Goal: Information Seeking & Learning: Understand process/instructions

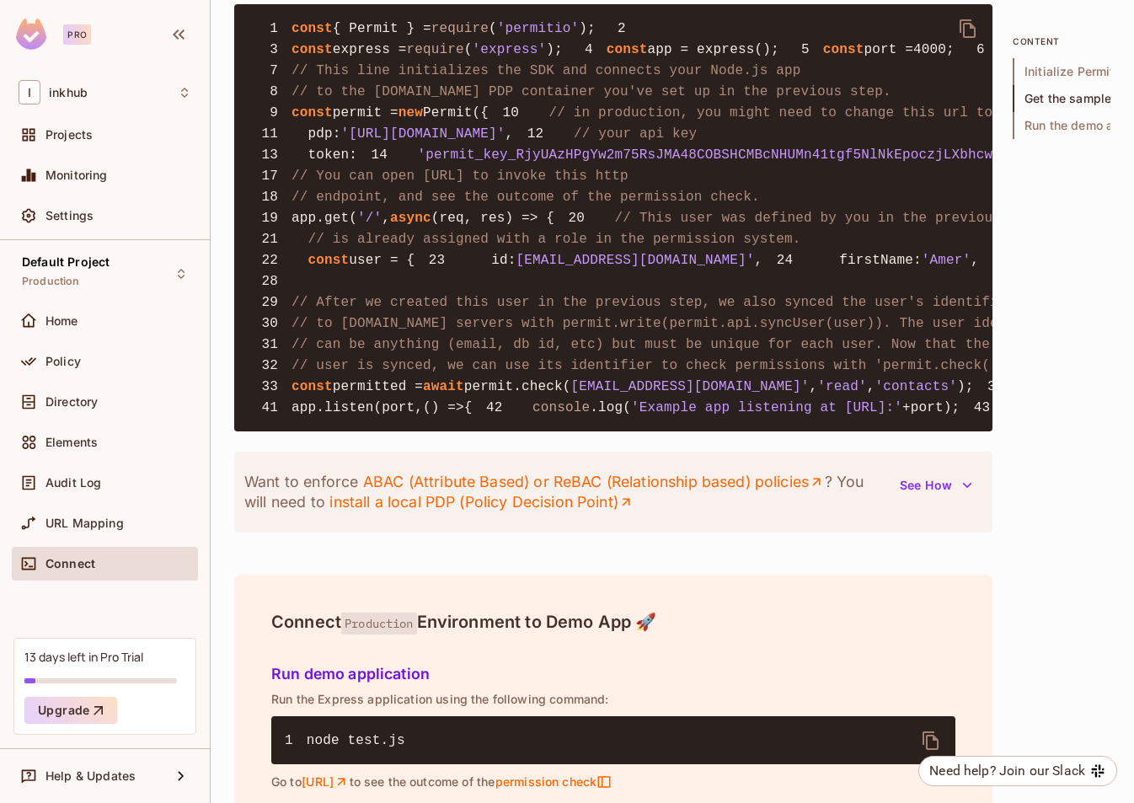
scroll to position [1188, 0]
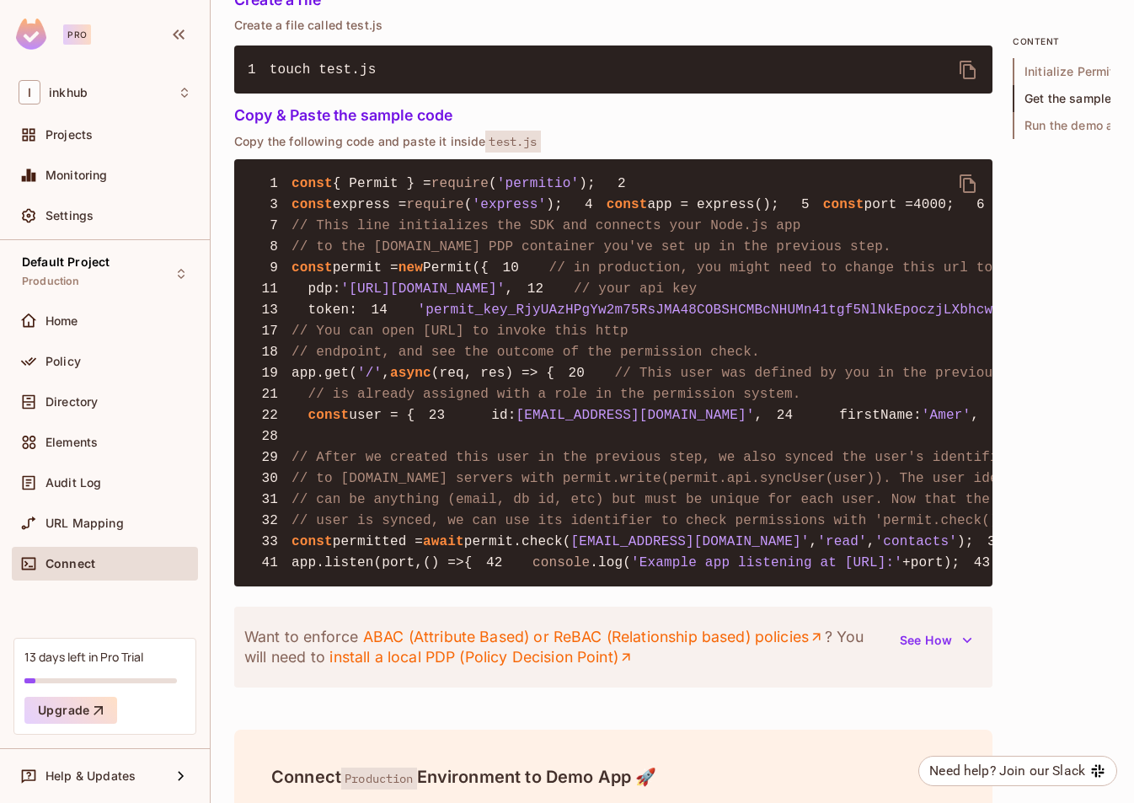
click at [964, 185] on icon "delete" at bounding box center [968, 184] width 20 height 20
click at [64, 366] on span "Policy" at bounding box center [62, 361] width 35 height 13
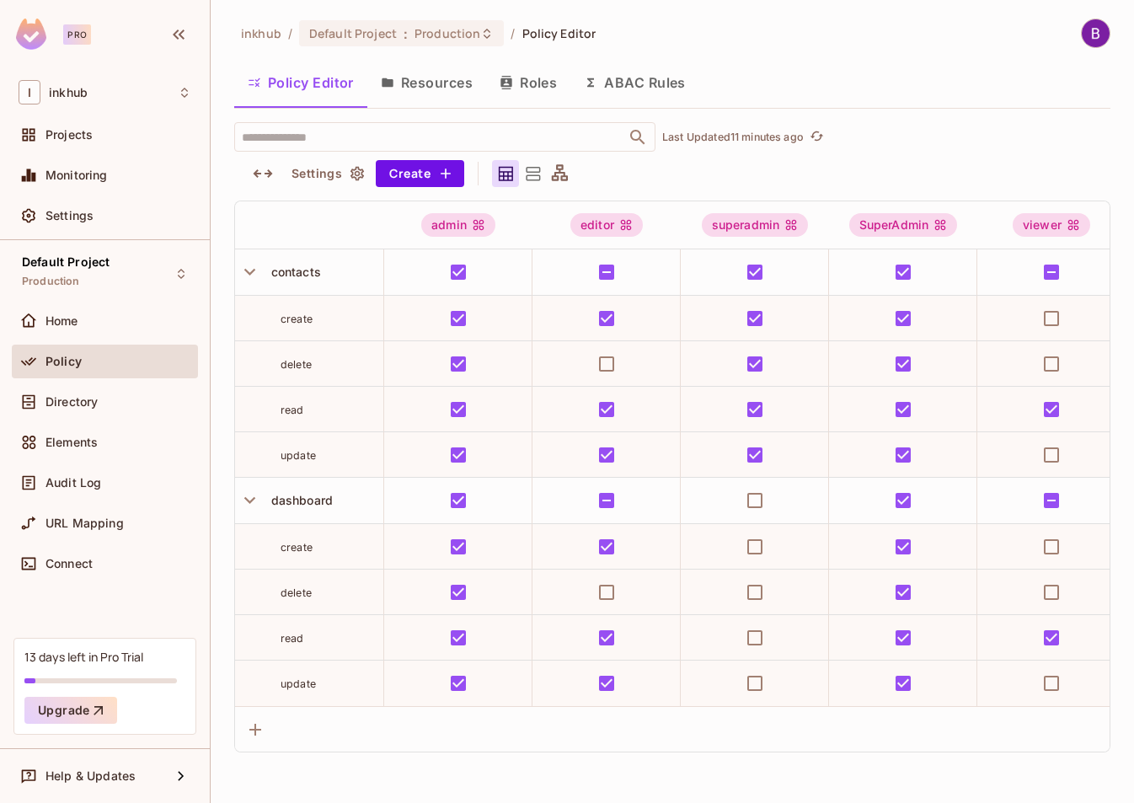
click at [526, 82] on button "Roles" at bounding box center [528, 82] width 84 height 42
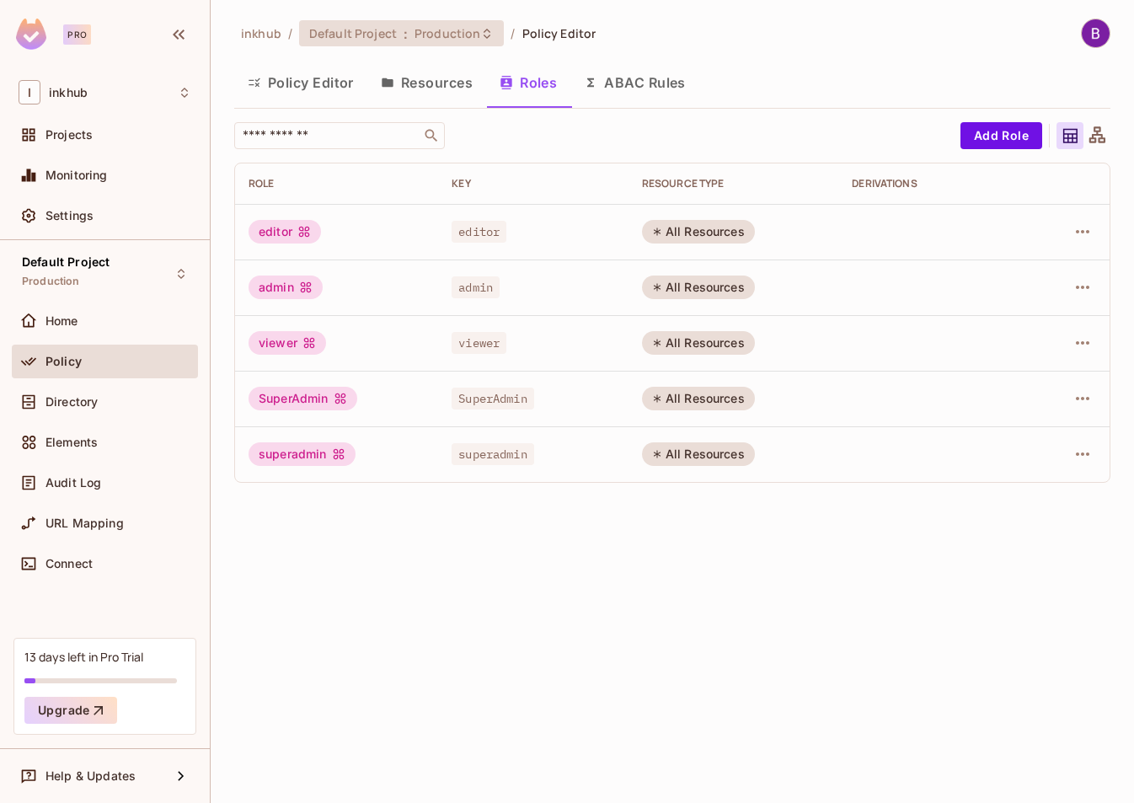
click at [437, 39] on span "Production" at bounding box center [447, 33] width 66 height 16
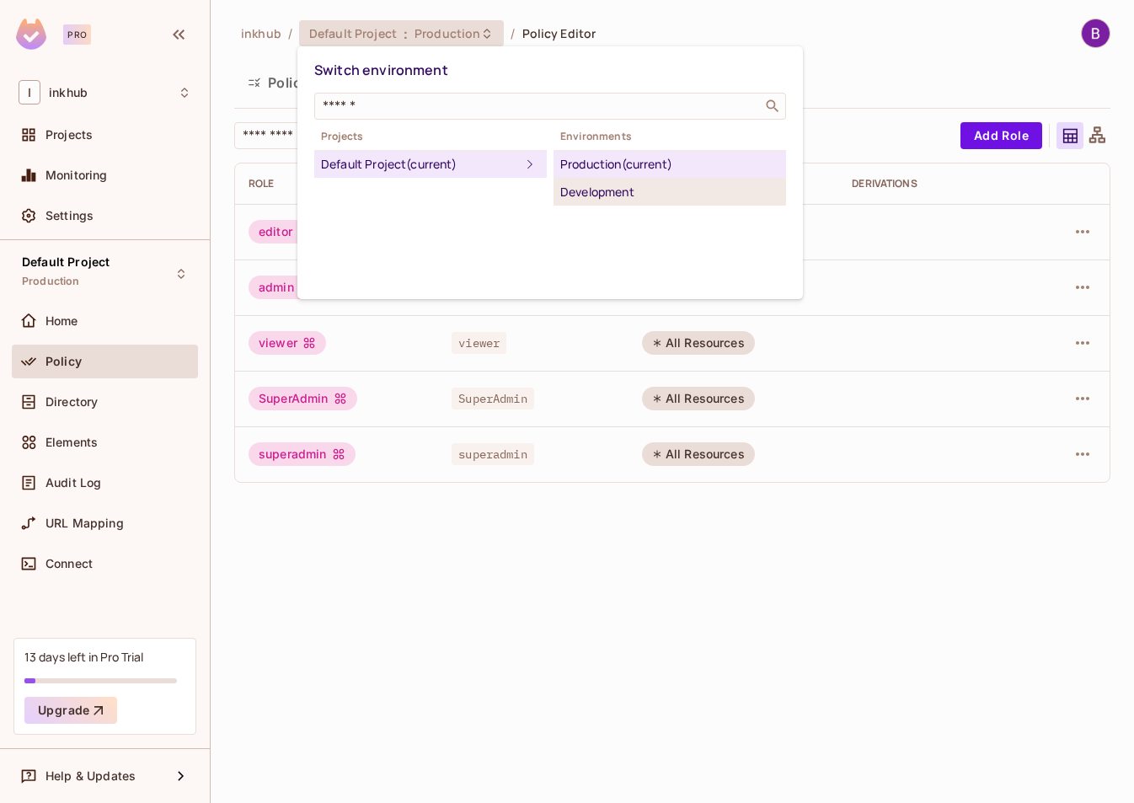
click at [601, 195] on div "Development" at bounding box center [669, 192] width 219 height 20
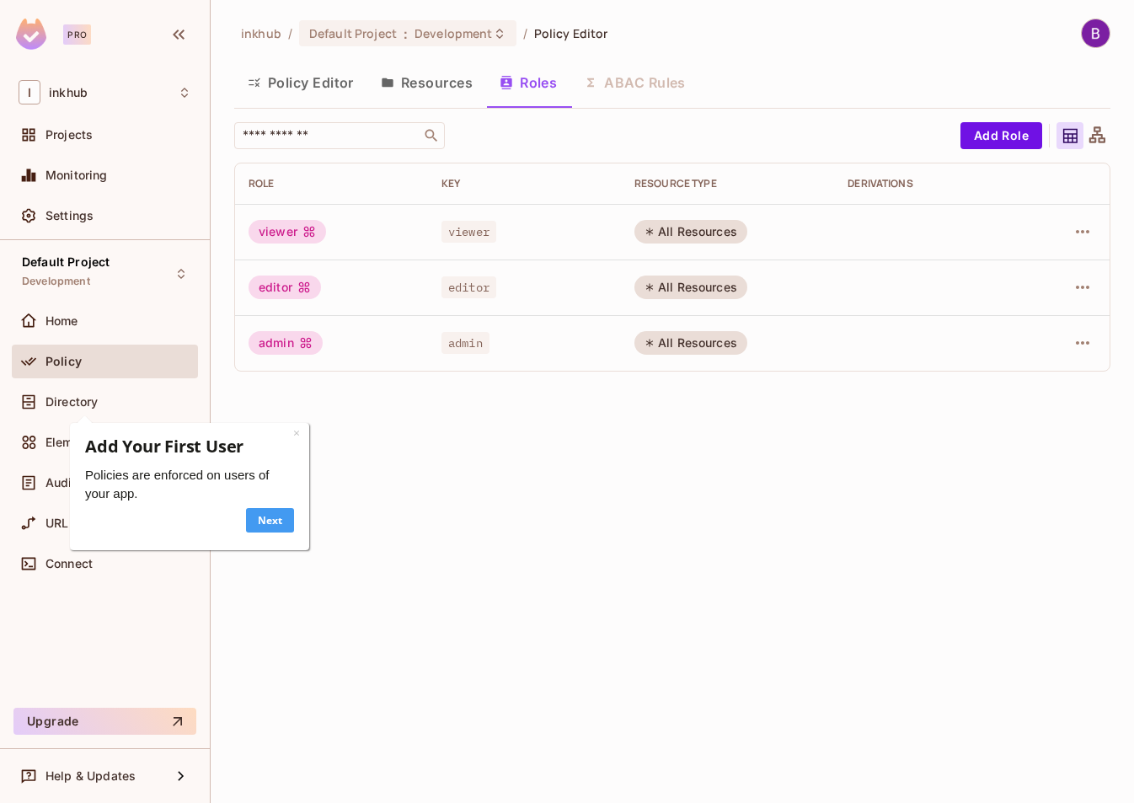
click at [272, 522] on link "Next" at bounding box center [270, 520] width 48 height 24
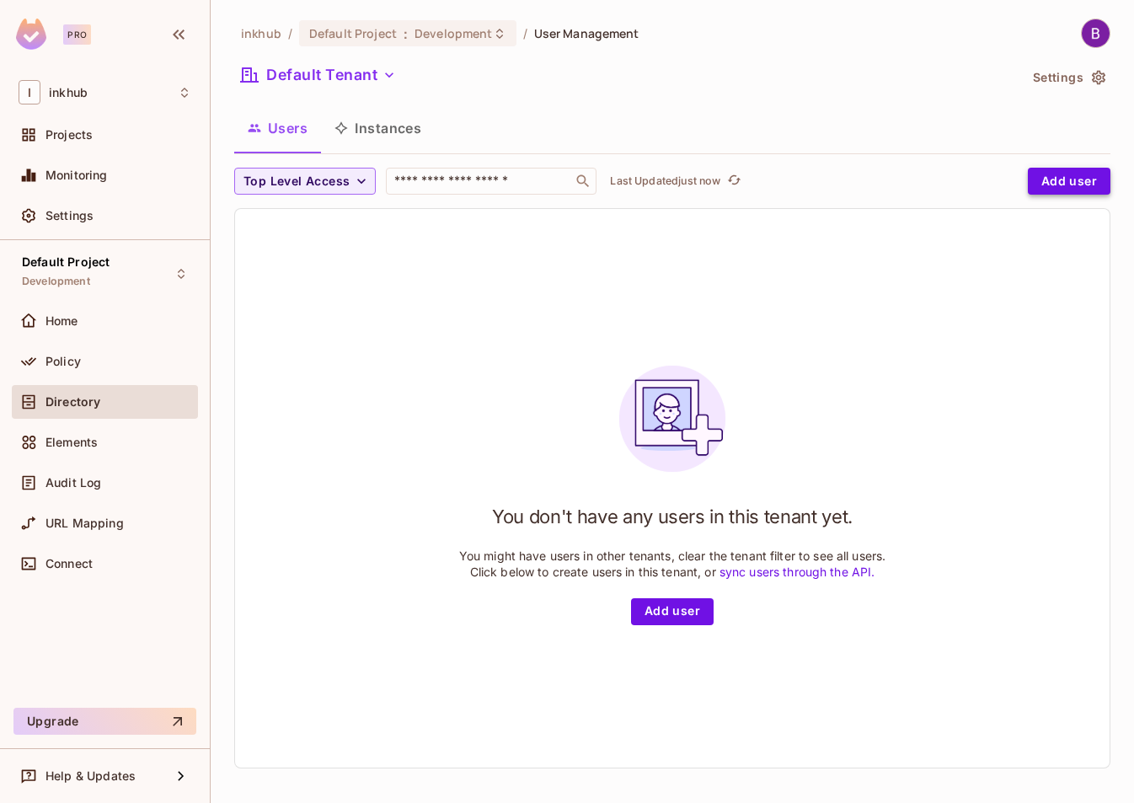
click at [1058, 176] on button "Add user" at bounding box center [1069, 181] width 83 height 27
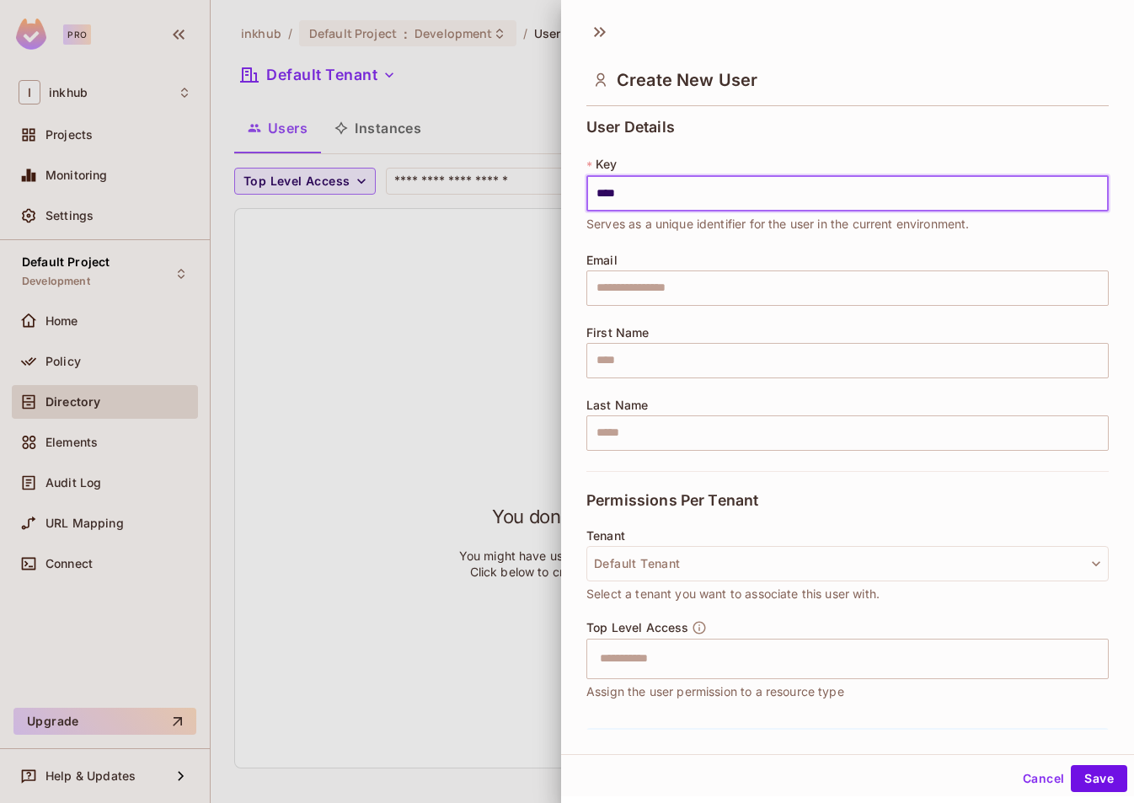
type input "**********"
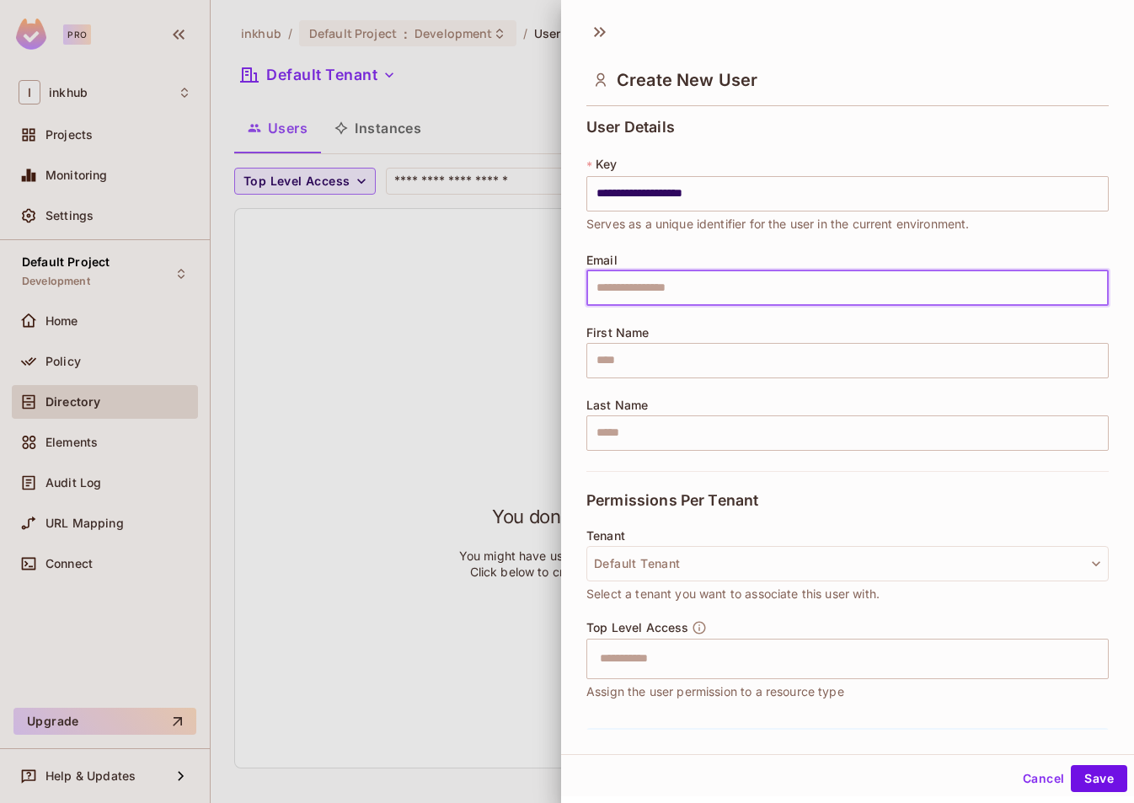
click at [671, 295] on input "text" at bounding box center [847, 287] width 522 height 35
click at [673, 295] on input "text" at bounding box center [847, 287] width 522 height 35
click at [335, 289] on div at bounding box center [567, 401] width 1134 height 803
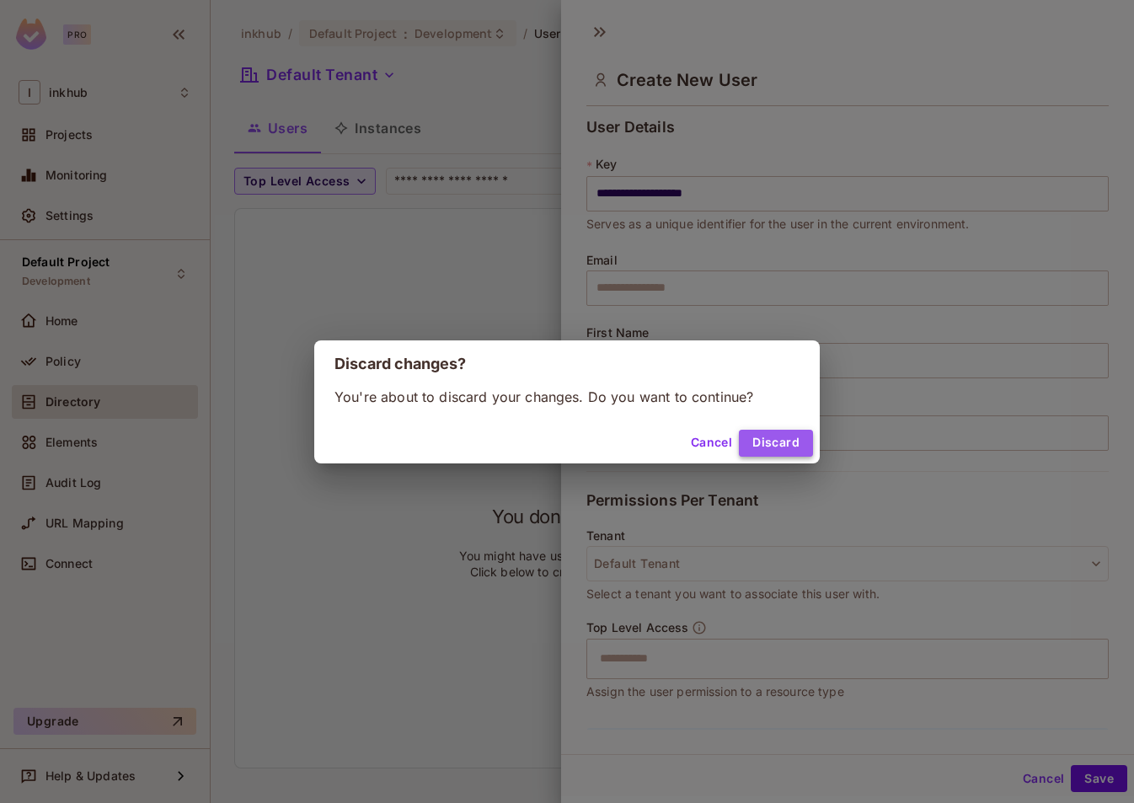
click at [797, 441] on button "Discard" at bounding box center [776, 443] width 74 height 27
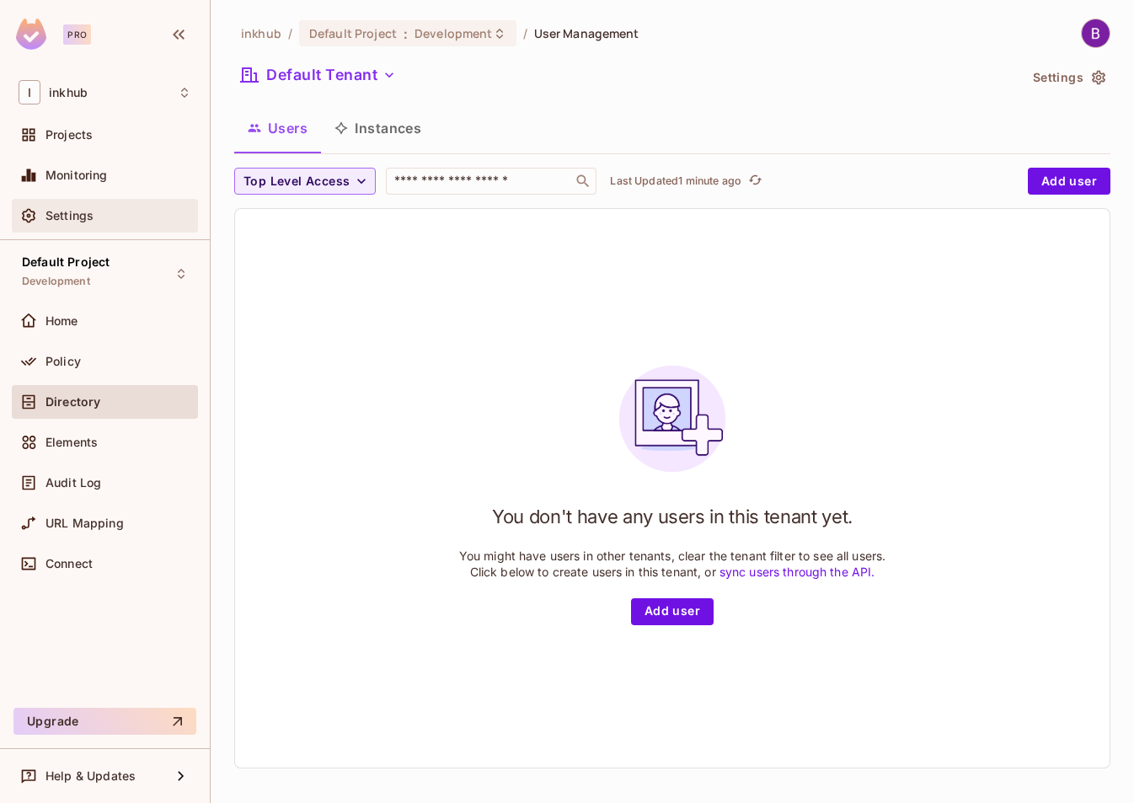
click at [72, 211] on span "Settings" at bounding box center [69, 215] width 48 height 13
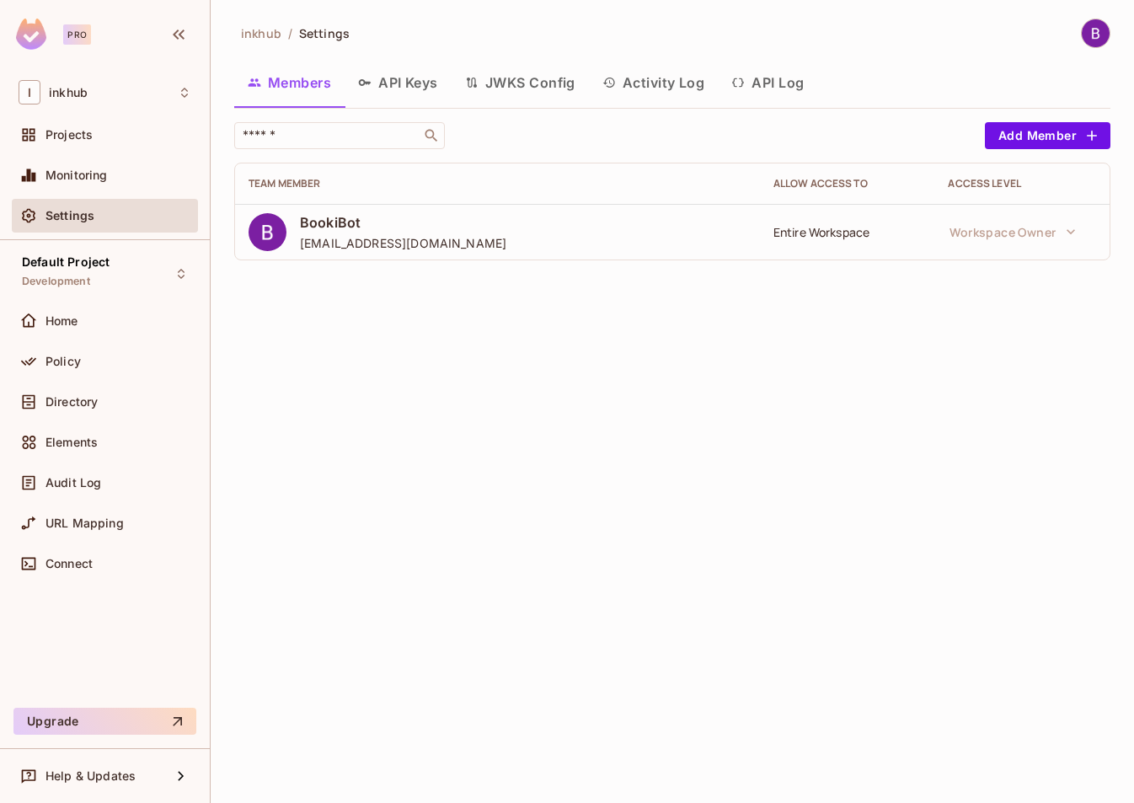
click at [415, 88] on button "API Keys" at bounding box center [397, 82] width 107 height 42
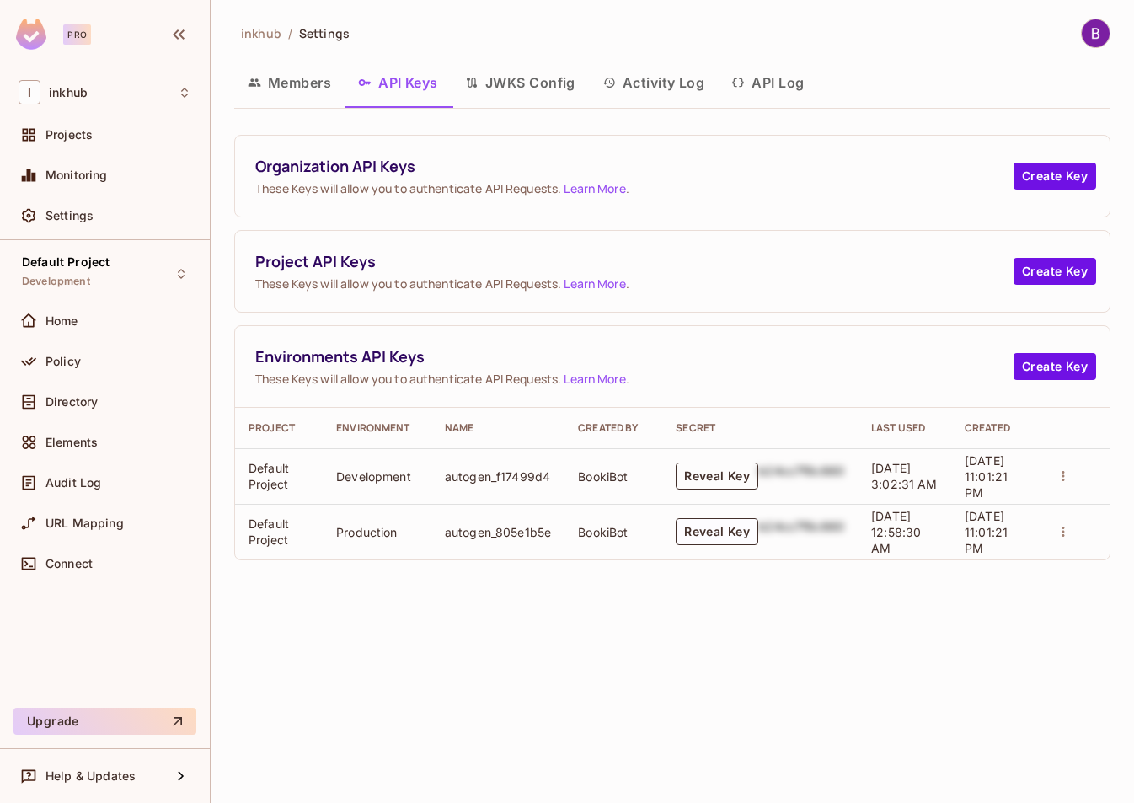
click at [696, 483] on button "Reveal Key" at bounding box center [716, 475] width 83 height 27
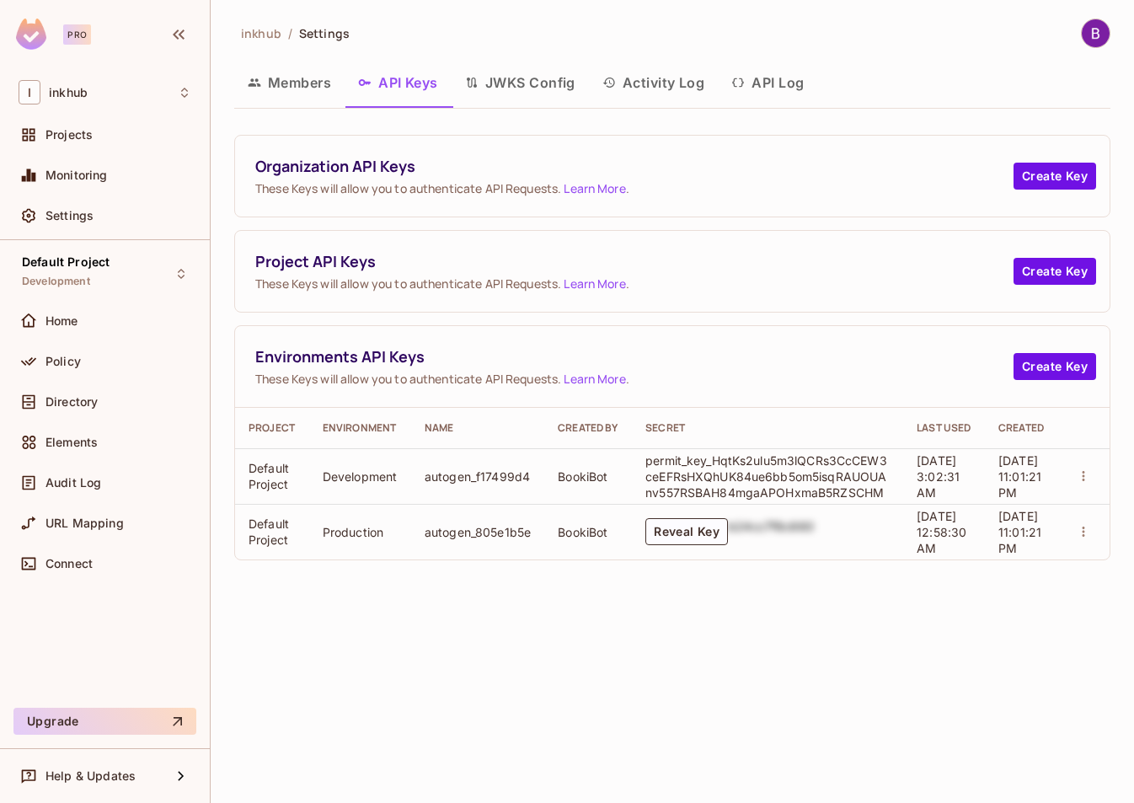
click at [884, 491] on p "permit_key_HqtKs2ulu5m3lQCRs3CcCEW3ceEFRsHXQhUK84ue6bb5om5isqRAUOUAnv557RSBAH84…" at bounding box center [767, 476] width 244 height 48
click at [669, 538] on button "Reveal Key" at bounding box center [686, 531] width 83 height 27
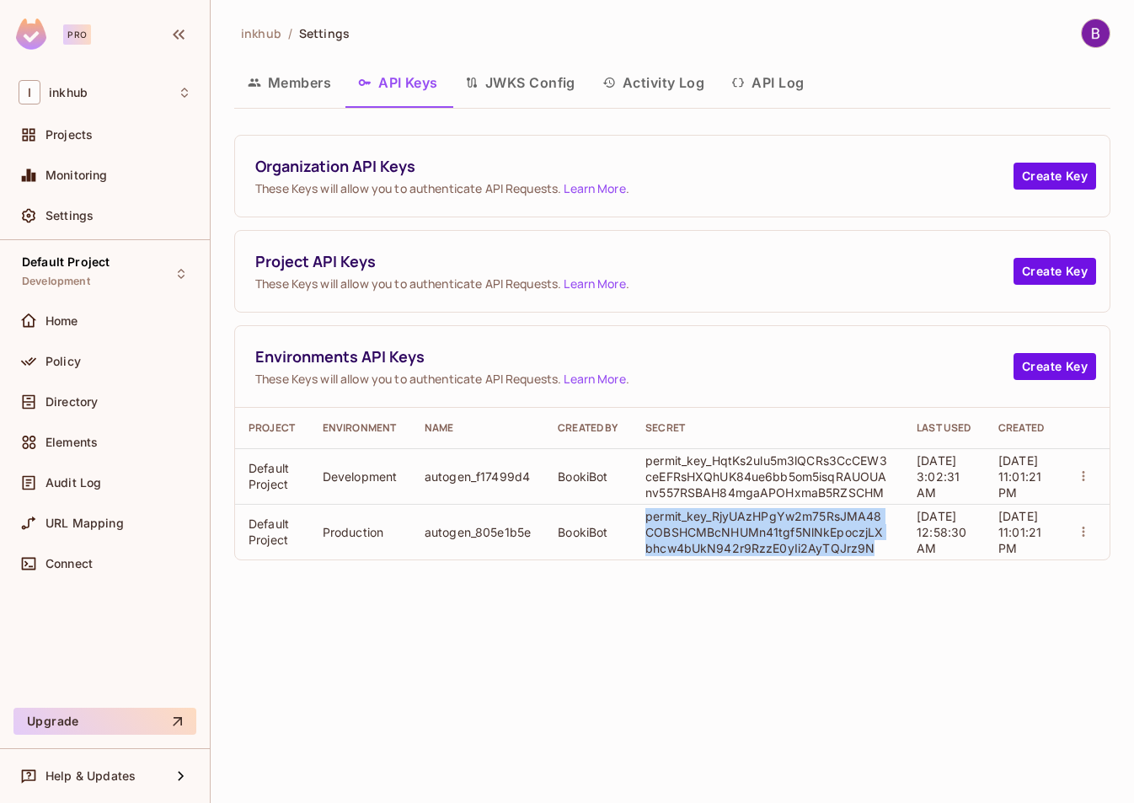
drag, startPoint x: 643, startPoint y: 515, endPoint x: 862, endPoint y: 545, distance: 221.8
click at [862, 545] on td "permit_key_RjyUAzHPgYw2m75RsJMA48COBSHCMBcNHUMn41tgf5NlNkEpoczjLXbhcw4bUkN942r9…" at bounding box center [767, 532] width 271 height 56
copy p "permit_key_RjyUAzHPgYw2m75RsJMA48COBSHCMBcNHUMn41tgf5NlNkEpoczjLXbhcw4bUkN942r9…"
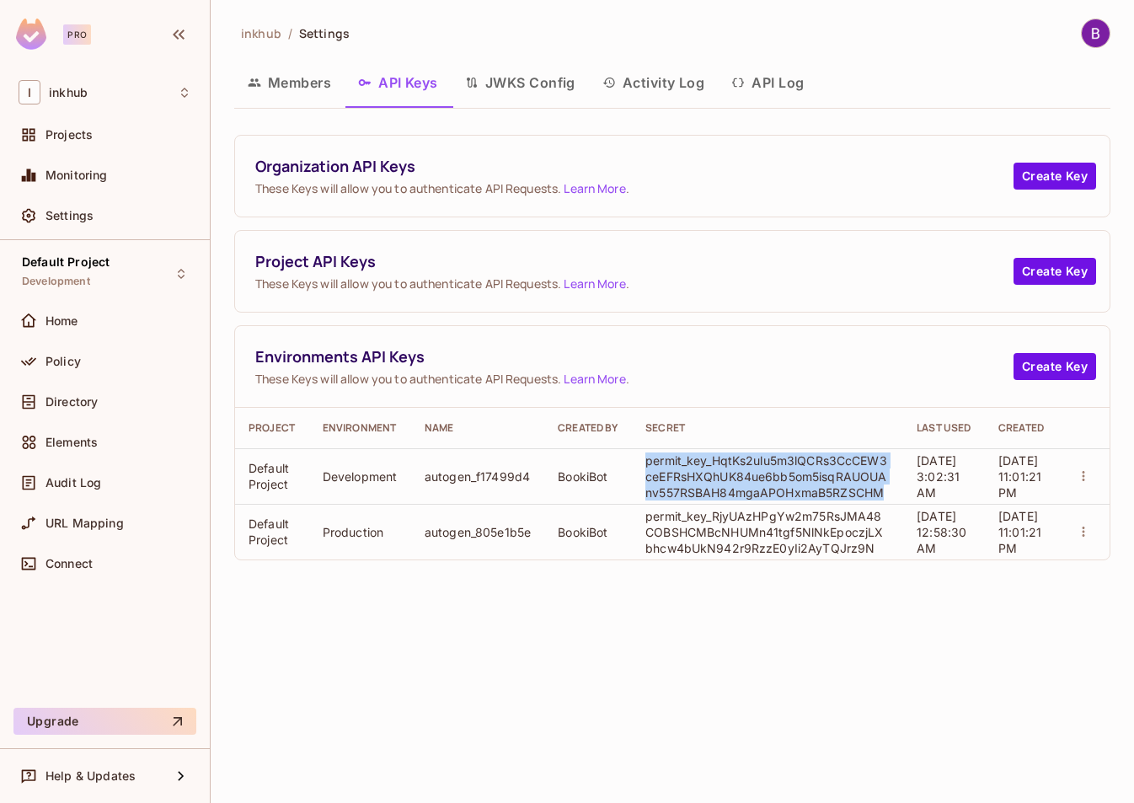
drag, startPoint x: 646, startPoint y: 459, endPoint x: 894, endPoint y: 484, distance: 248.9
click at [894, 484] on td "permit_key_HqtKs2ulu5m3lQCRs3CcCEW3ceEFRsHXQhUK84ue6bb5om5isqRAUOUAnv557RSBAH84…" at bounding box center [767, 476] width 271 height 56
copy p "permit_key_HqtKs2ulu5m3lQCRs3CcCEW3ceEFRsHXQhUK84ue6bb5om5isqRAUOUAnv557RSBAH84…"
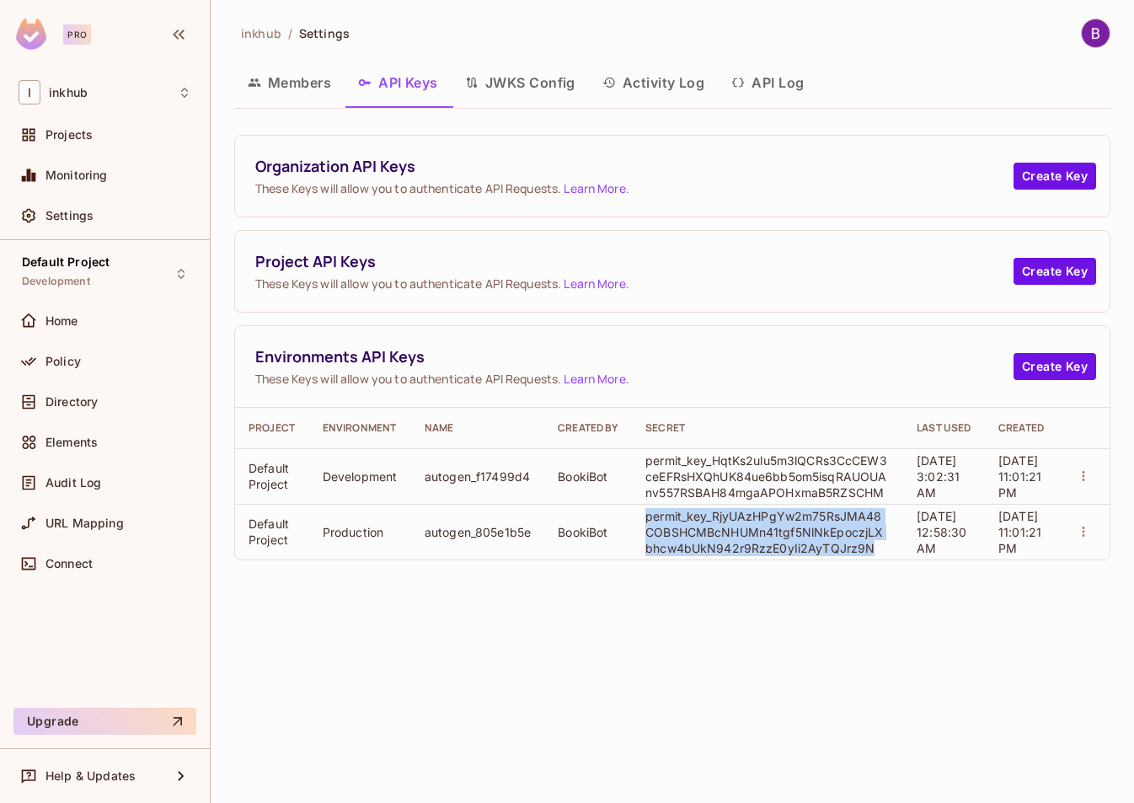
drag, startPoint x: 646, startPoint y: 519, endPoint x: 873, endPoint y: 549, distance: 228.6
click at [873, 549] on p "permit_key_RjyUAzHPgYw2m75RsJMA48COBSHCMBcNHUMn41tgf5NlNkEpoczjLXbhcw4bUkN942r9…" at bounding box center [767, 532] width 244 height 48
copy p "permit_key_RjyUAzHPgYw2m75RsJMA48COBSHCMBcNHUMn41tgf5NlNkEpoczjLXbhcw4bUkN942r9…"
click at [311, 83] on button "Members" at bounding box center [289, 82] width 110 height 42
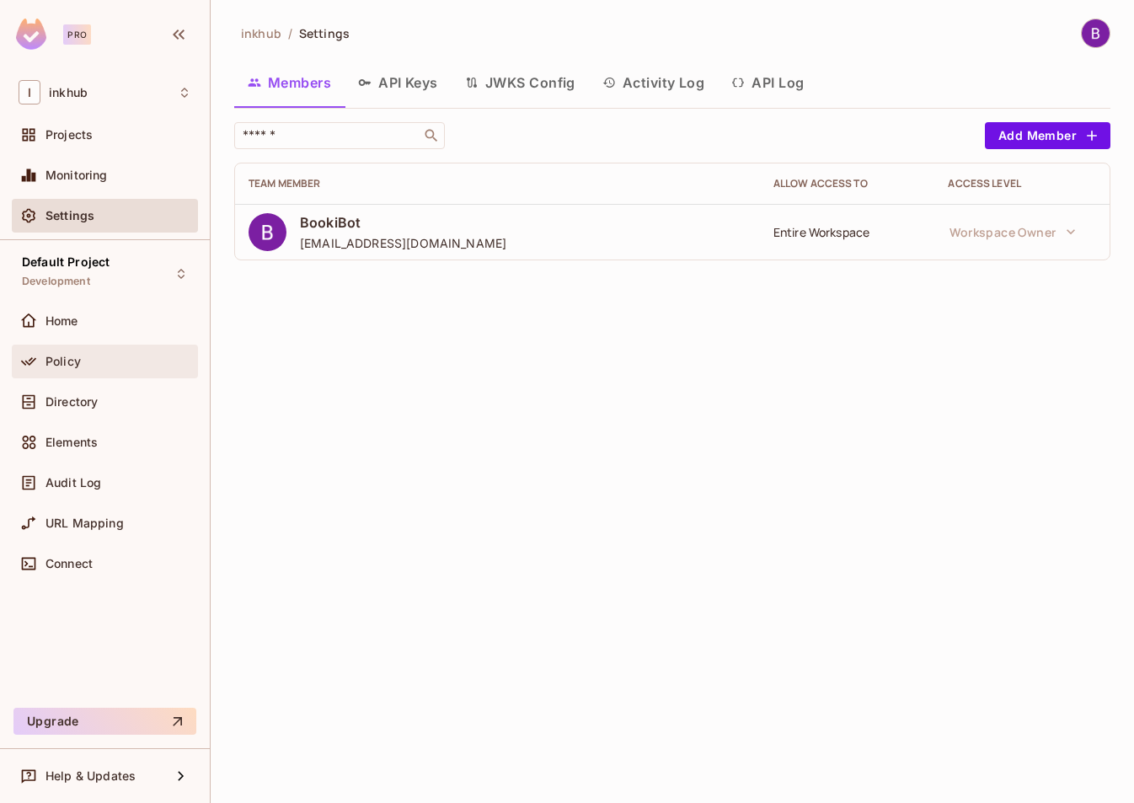
click at [67, 368] on div "Policy" at bounding box center [105, 361] width 173 height 20
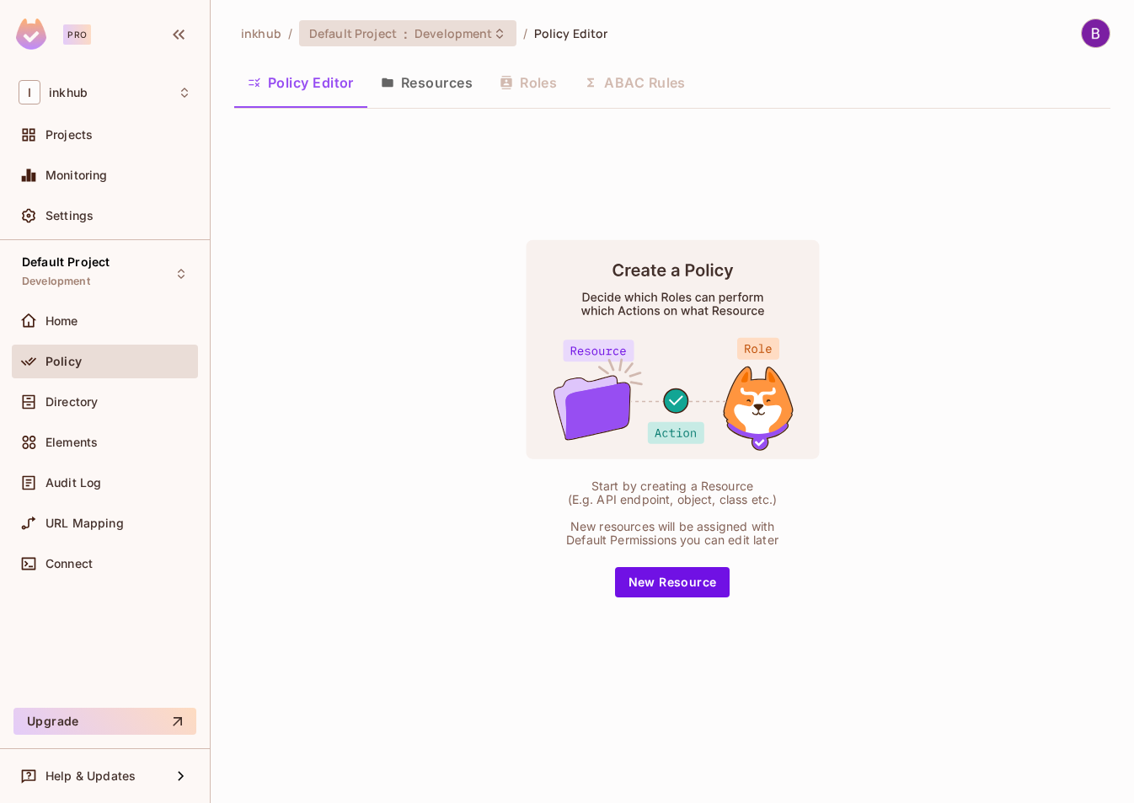
click at [472, 38] on span "Development" at bounding box center [452, 33] width 77 height 16
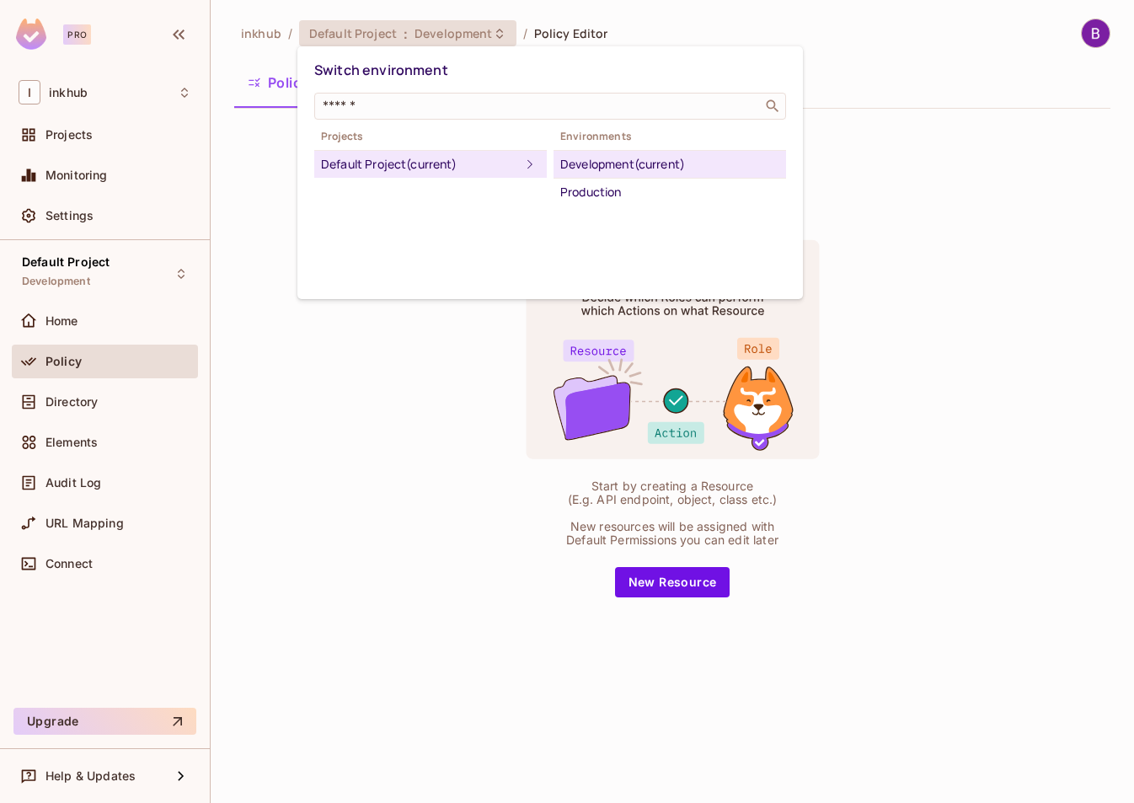
click at [408, 414] on div at bounding box center [567, 401] width 1134 height 803
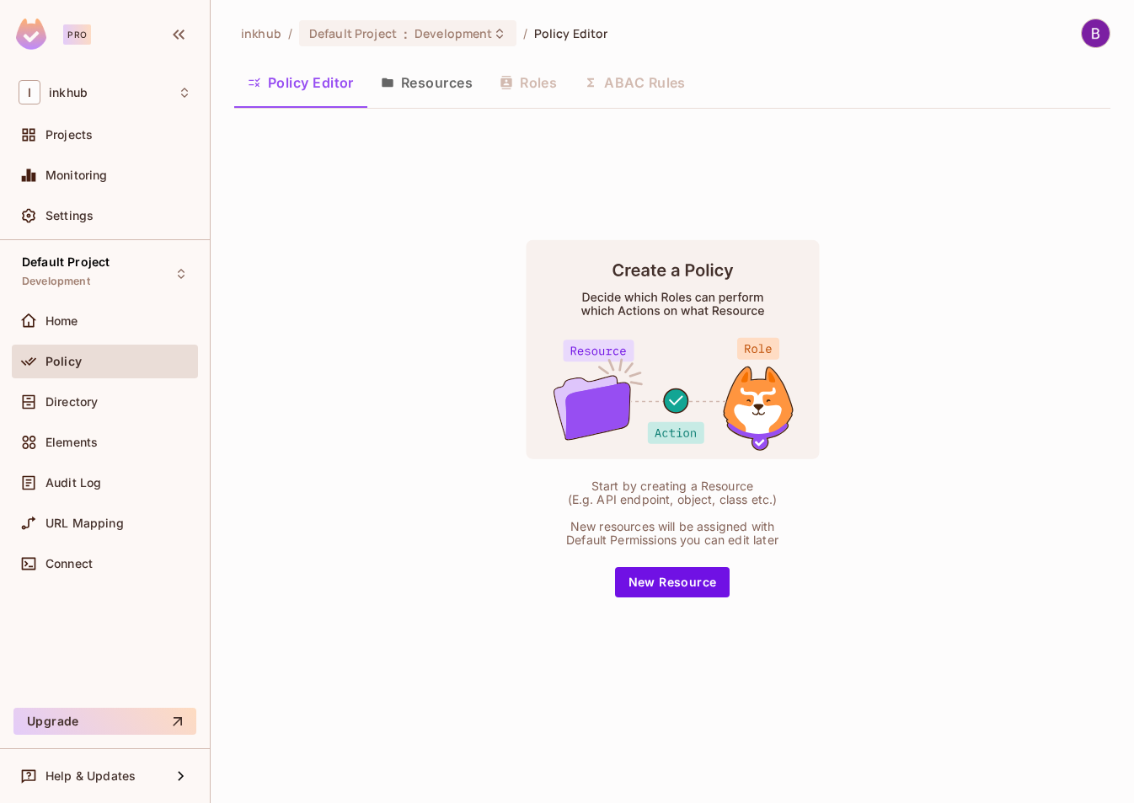
click at [435, 80] on button "Resources" at bounding box center [426, 82] width 119 height 42
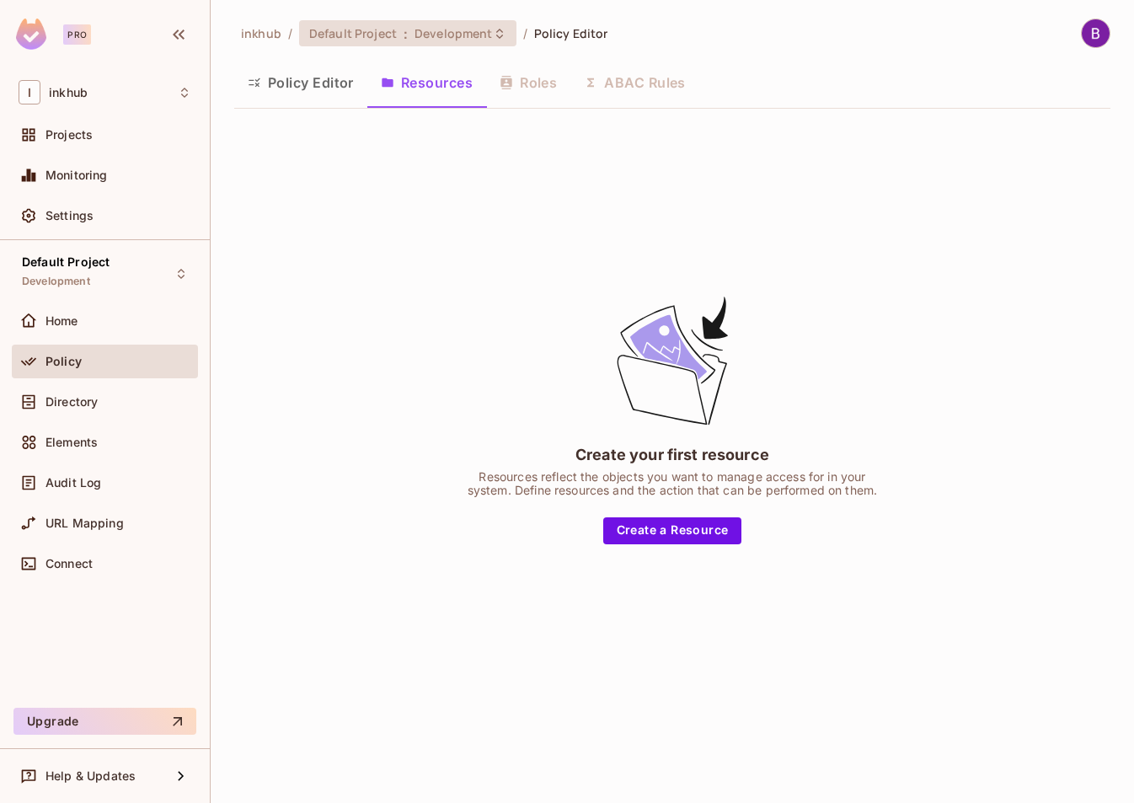
click at [462, 40] on span "Development" at bounding box center [452, 33] width 77 height 16
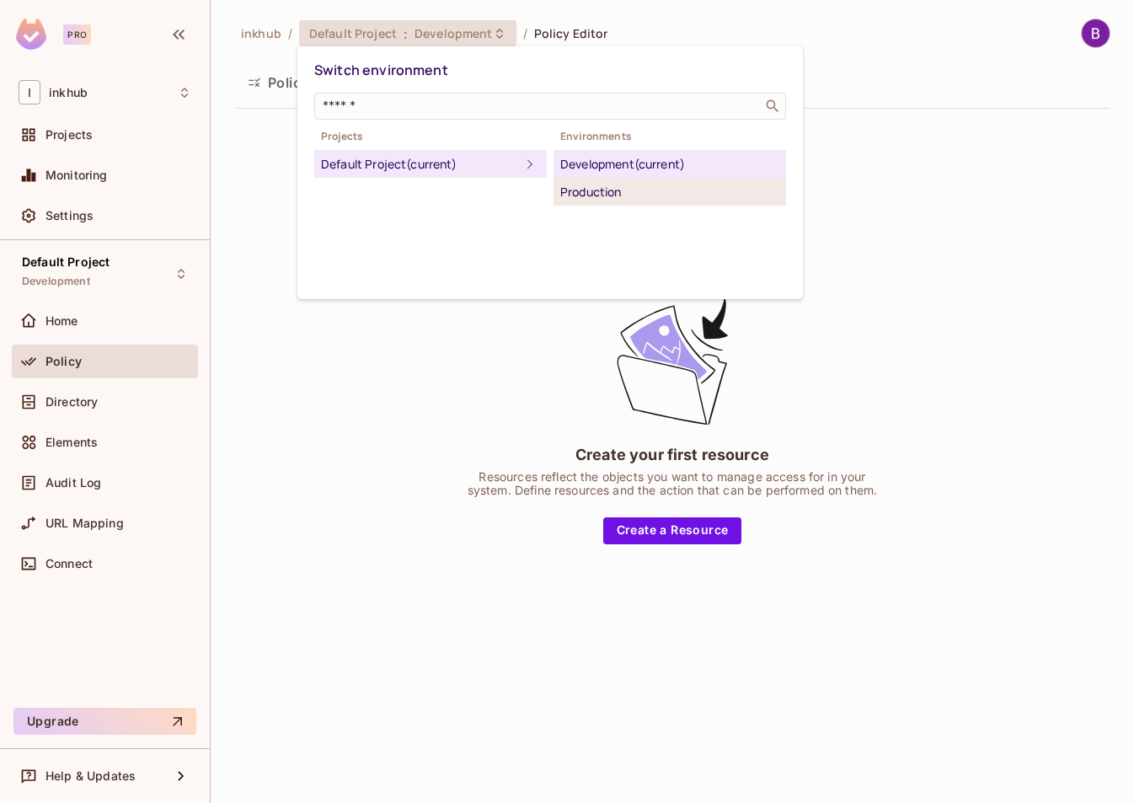
click at [579, 191] on div "Production" at bounding box center [669, 192] width 219 height 20
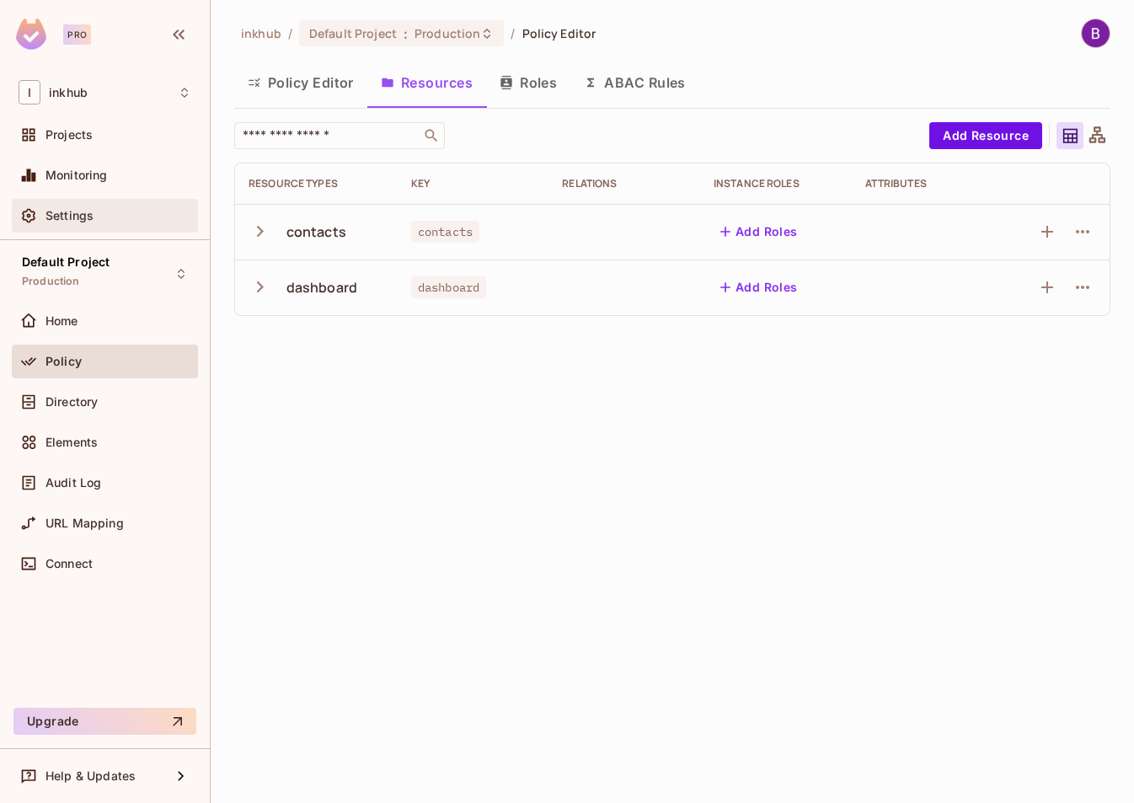
click at [87, 211] on span "Settings" at bounding box center [69, 215] width 48 height 13
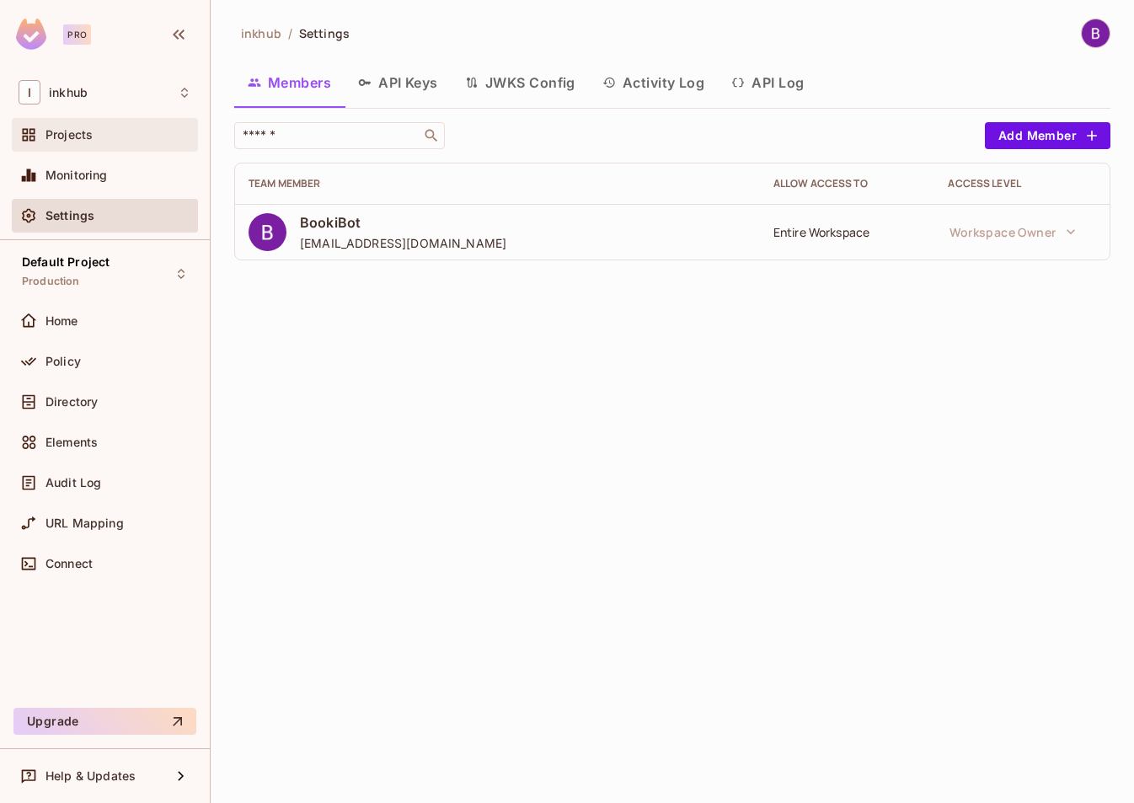
click at [72, 147] on div "Projects" at bounding box center [105, 135] width 186 height 34
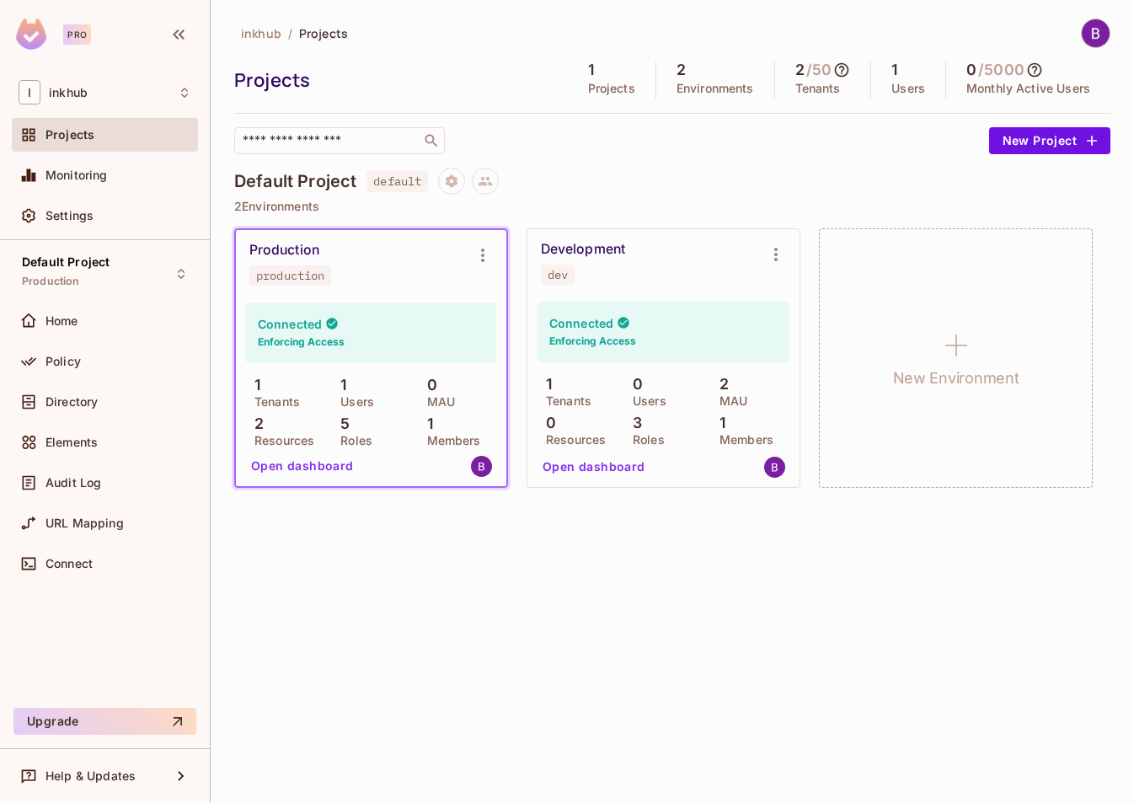
click at [456, 566] on div "inkhub / Projects Projects 1 Projects 2 Environments 2 / 50 Tenants 1 Users 0 /…" at bounding box center [672, 401] width 923 height 803
click at [92, 327] on div "Home" at bounding box center [105, 321] width 173 height 20
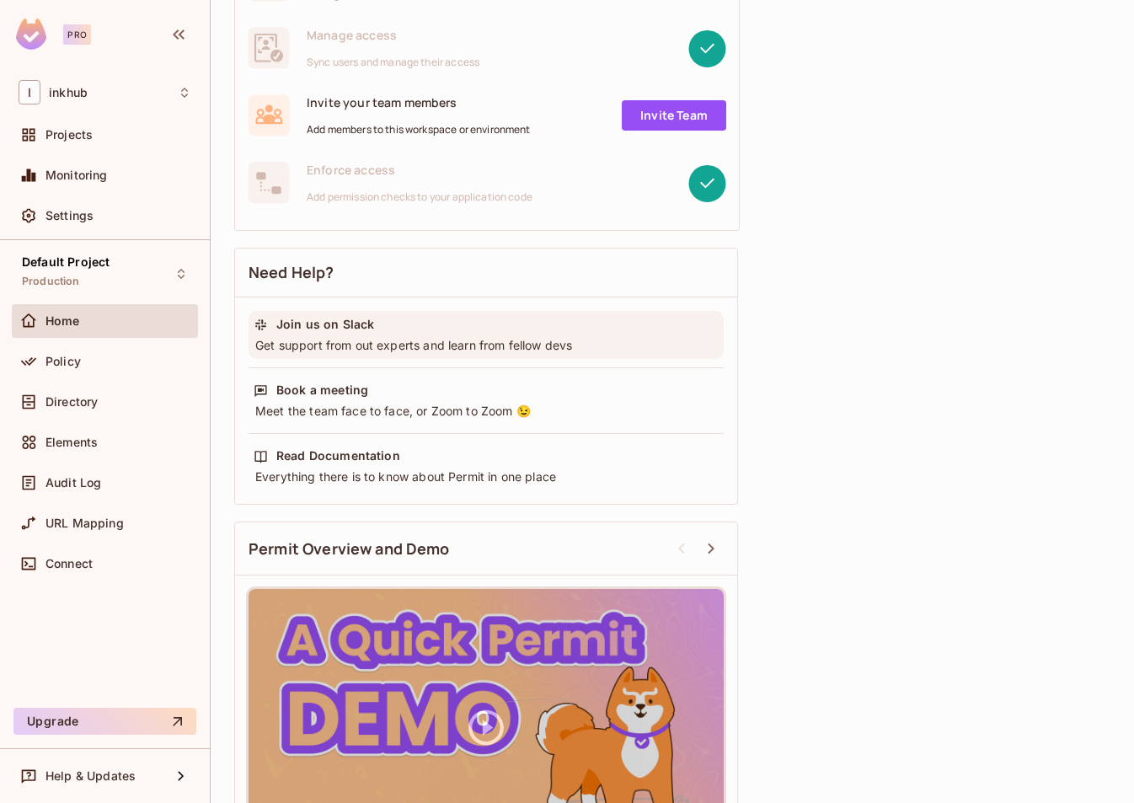
scroll to position [398, 0]
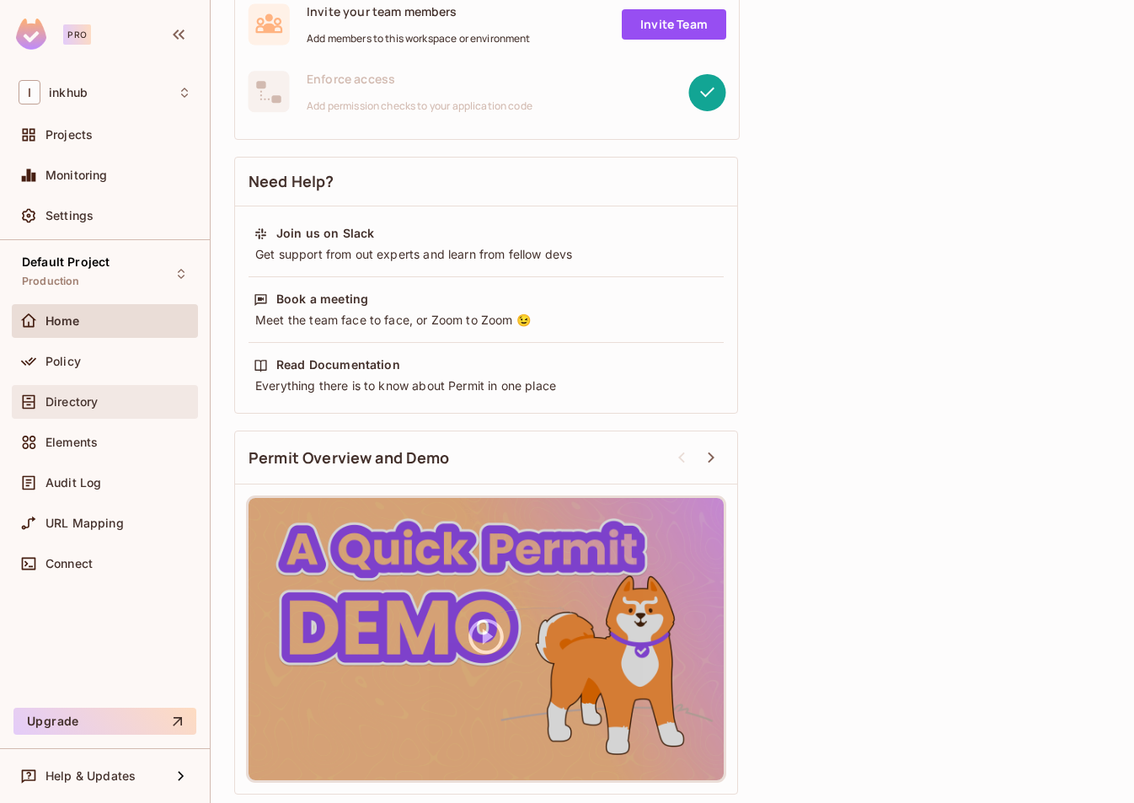
click at [93, 410] on div "Directory" at bounding box center [105, 402] width 173 height 20
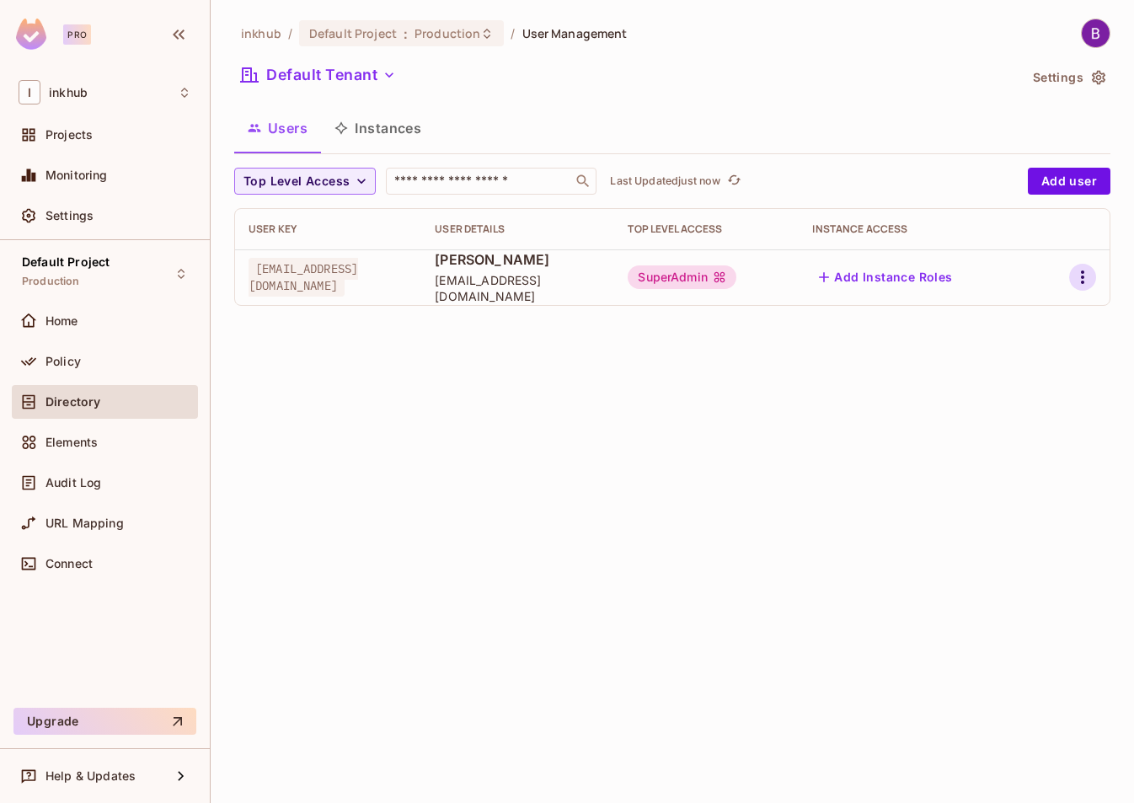
click at [1086, 280] on icon "button" at bounding box center [1082, 277] width 20 height 20
click at [991, 329] on li "Edit" at bounding box center [1009, 315] width 149 height 37
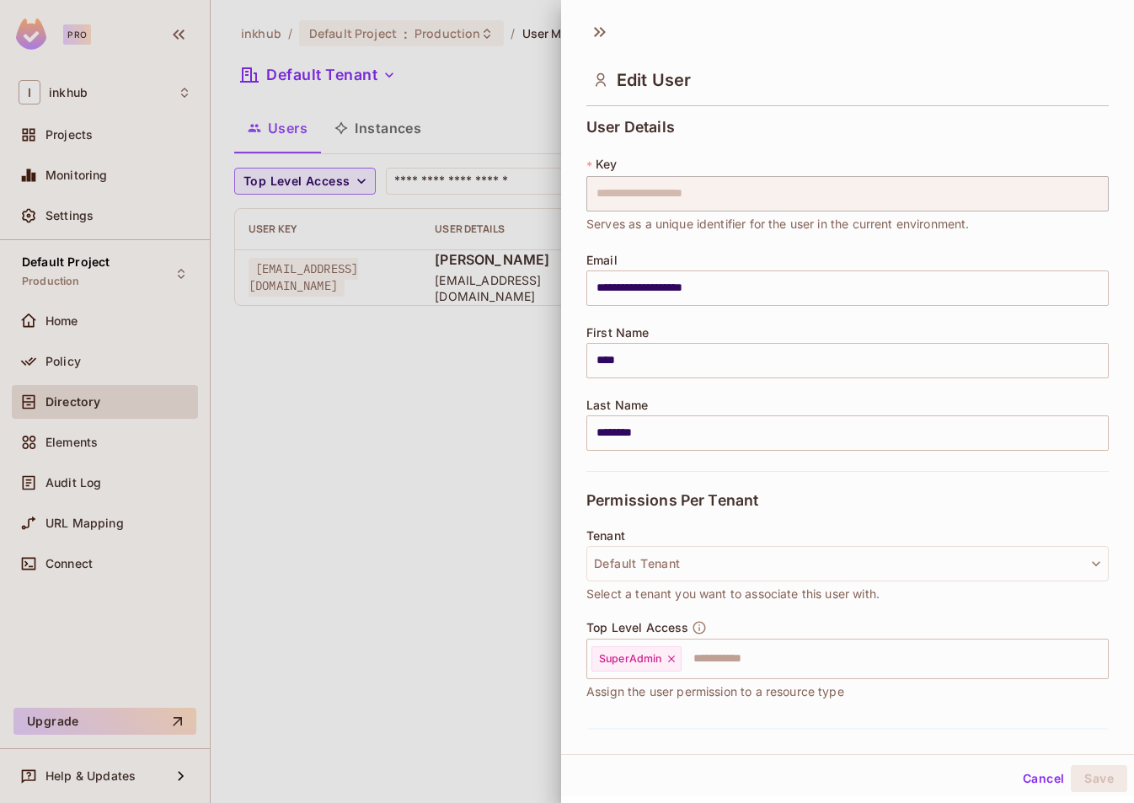
click at [510, 435] on div at bounding box center [567, 401] width 1134 height 803
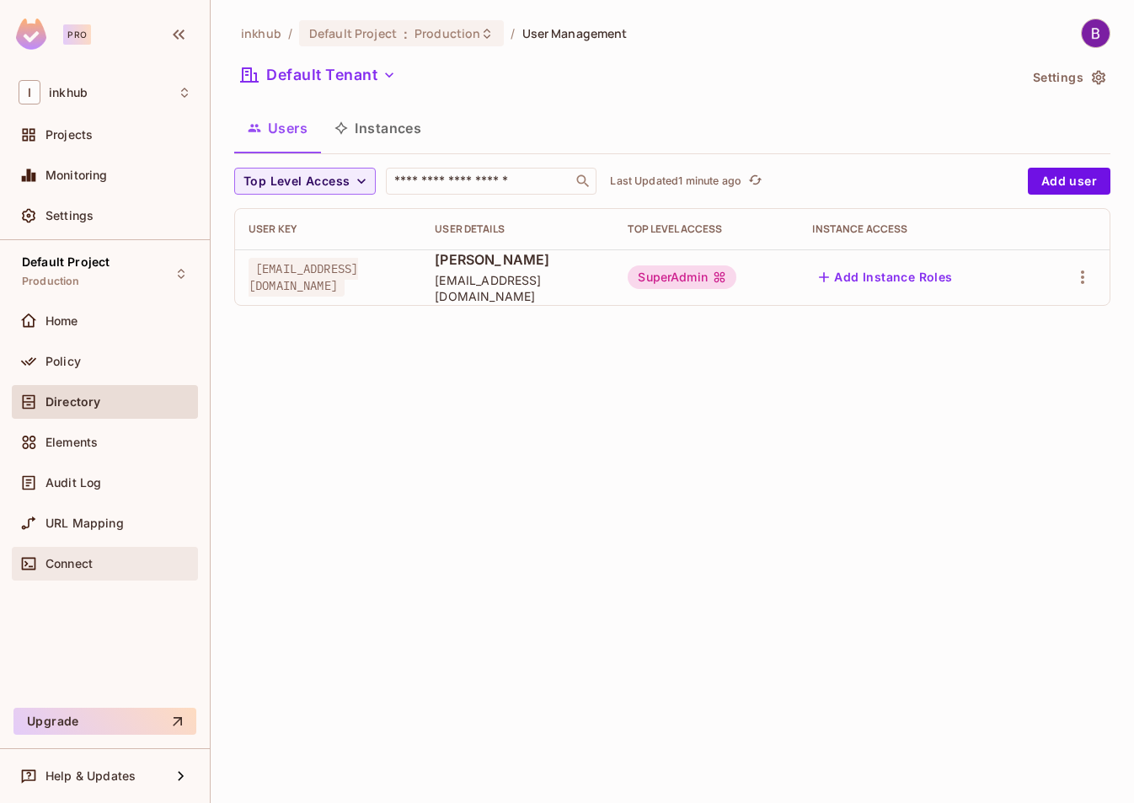
click at [76, 564] on span "Connect" at bounding box center [68, 563] width 47 height 13
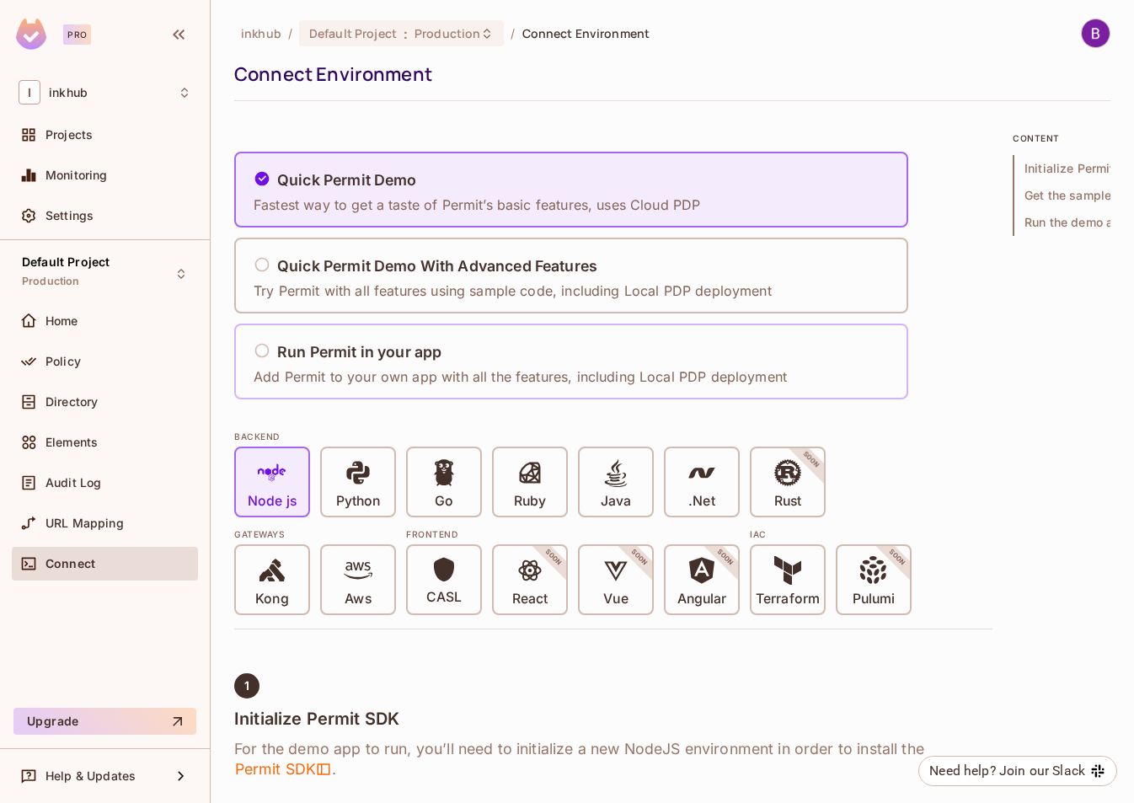
click at [443, 355] on div "Run Permit in your app" at bounding box center [520, 352] width 533 height 21
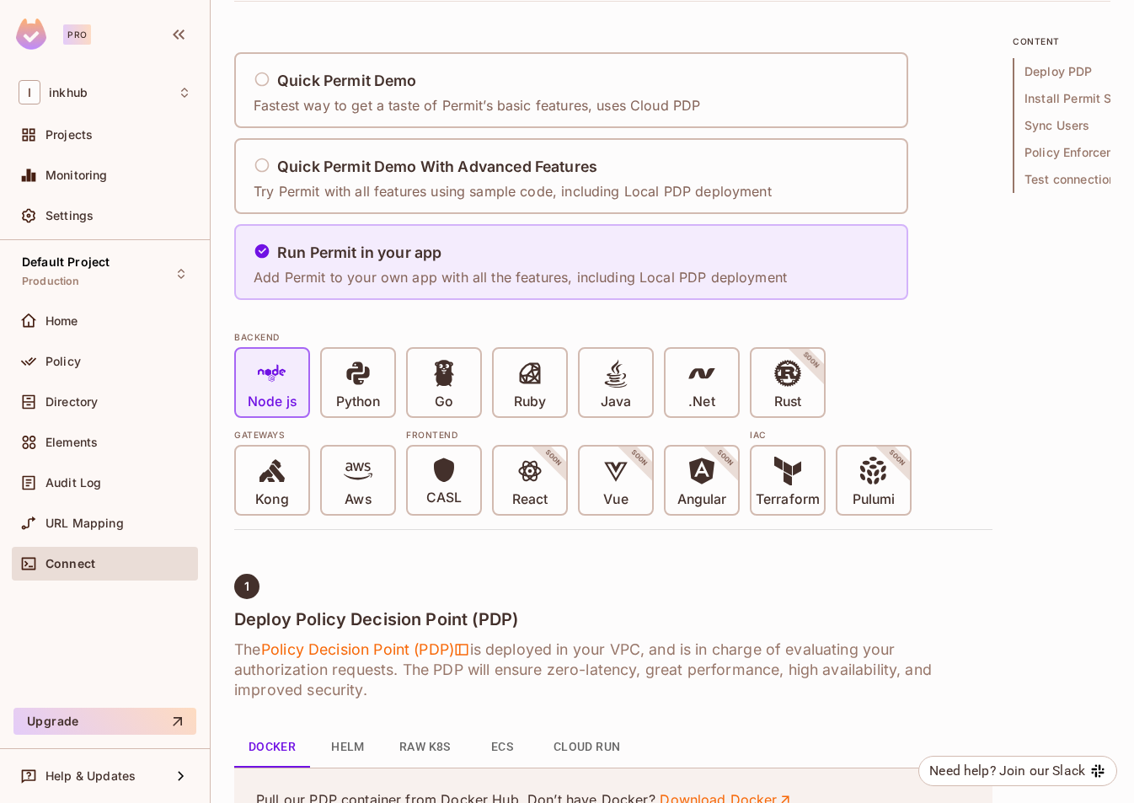
scroll to position [103, 0]
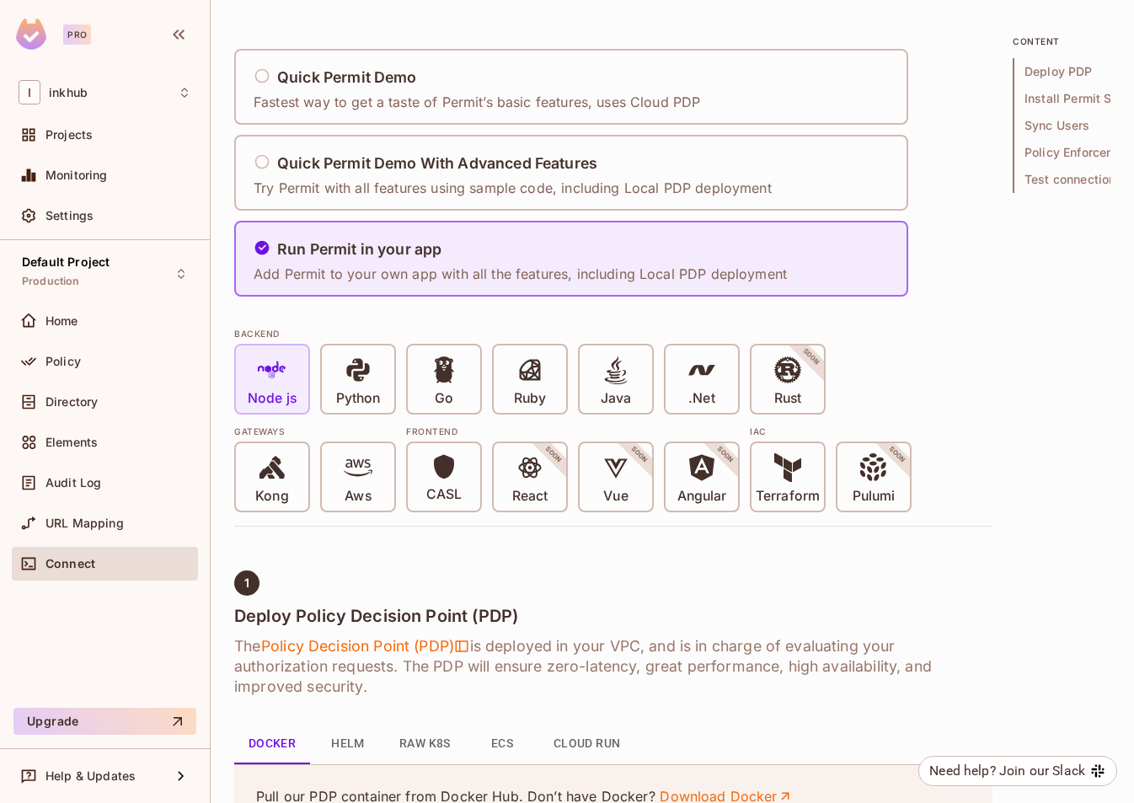
click at [263, 375] on icon at bounding box center [272, 369] width 29 height 29
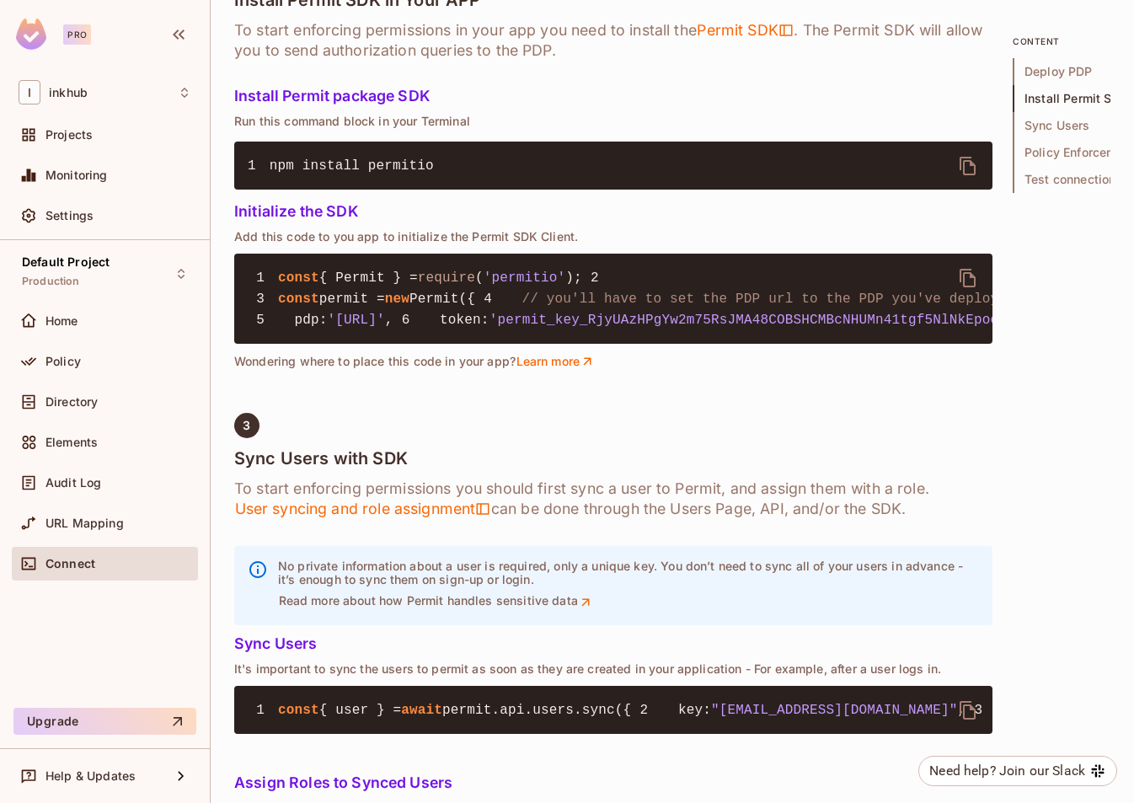
scroll to position [1194, 0]
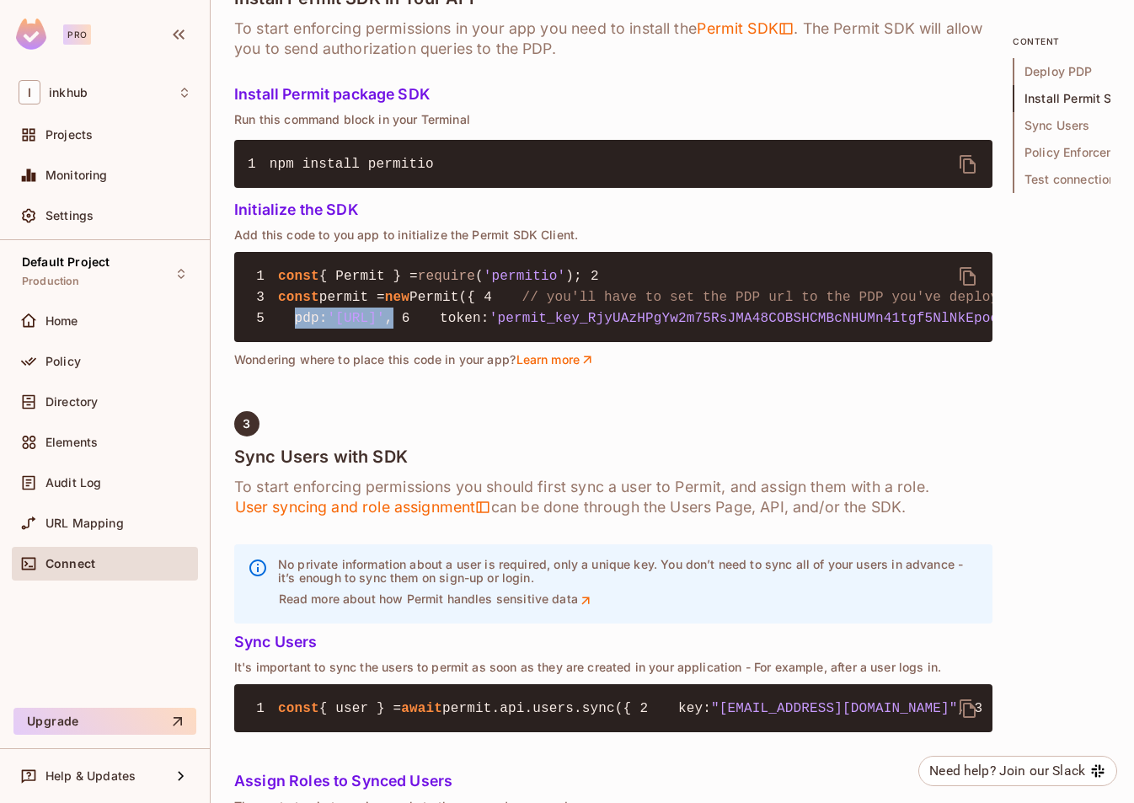
drag, startPoint x: 537, startPoint y: 435, endPoint x: 297, endPoint y: 434, distance: 239.2
click at [297, 342] on pre "1 const { Permit } = require ( 'permitio' ); 2 3 const permit = new Permit({ 4 …" at bounding box center [613, 297] width 758 height 90
click at [600, 326] on span "'permit_key_RjyUAzHPgYw2m75RsJMA48COBSHCMBcNHUMn41tgf5NlNkEpoczjLXbhcw4bUkN942r…" at bounding box center [895, 318] width 813 height 15
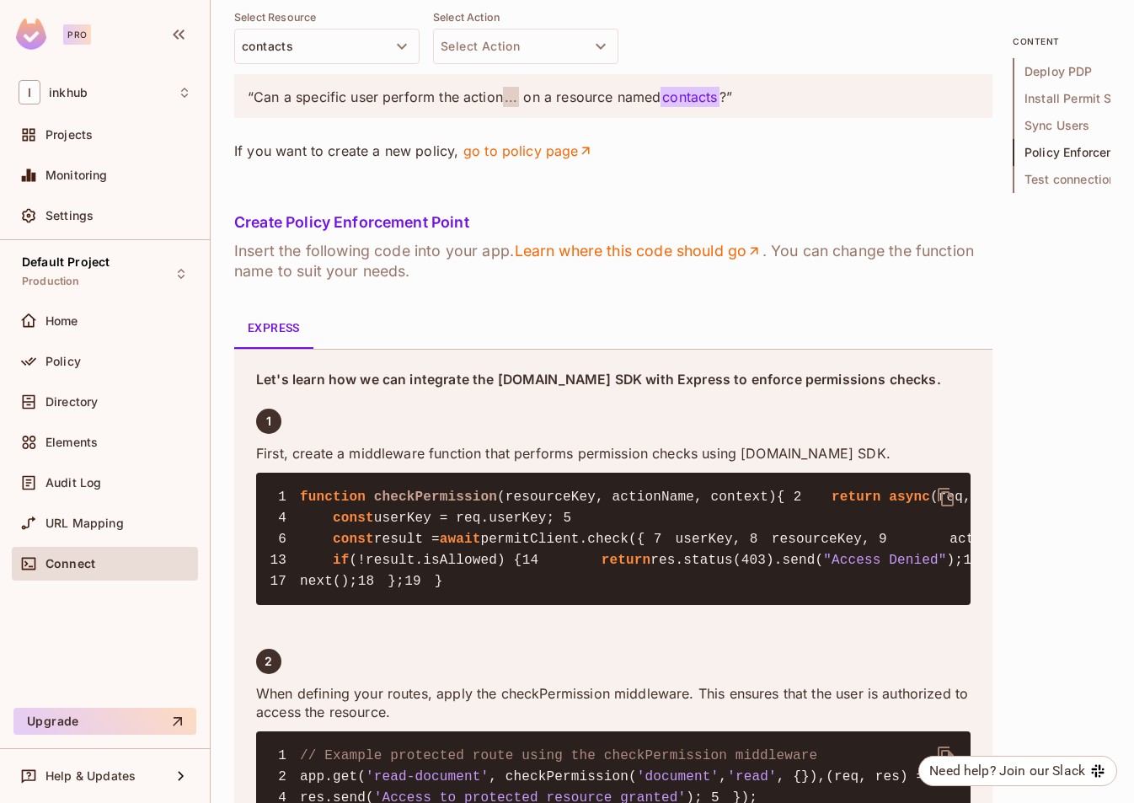
scroll to position [2349, 0]
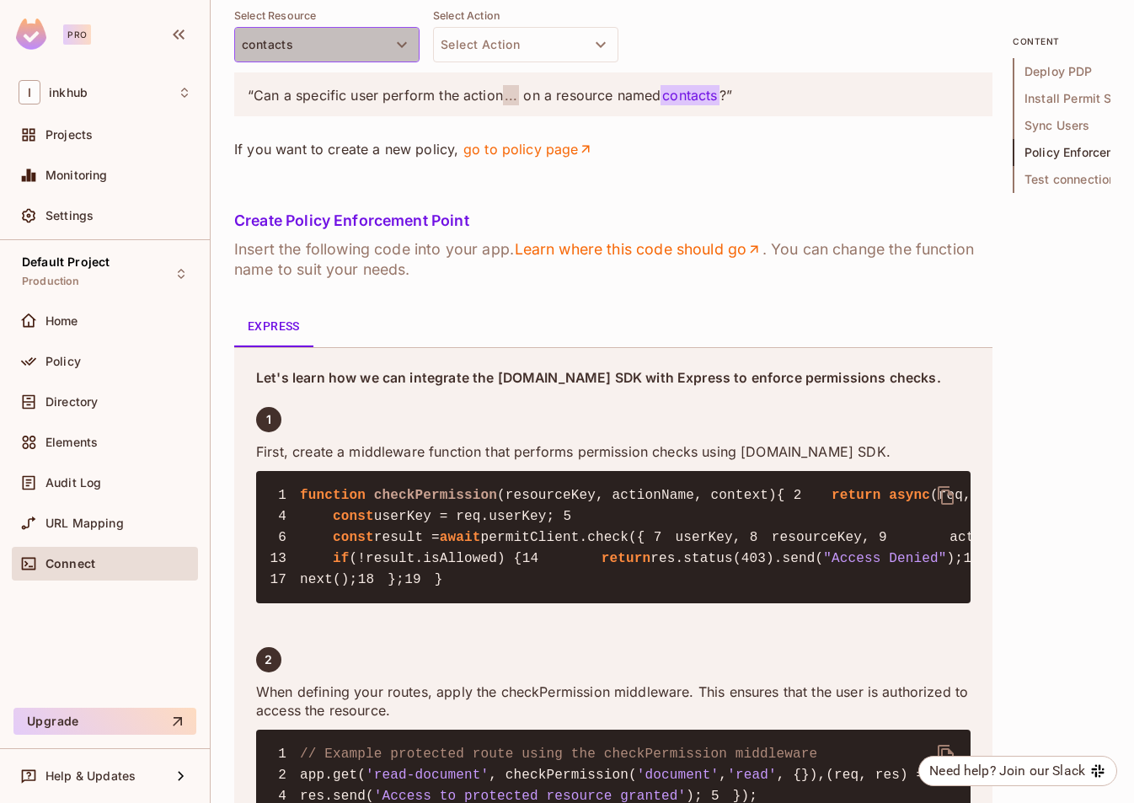
click at [382, 62] on button "contacts" at bounding box center [326, 44] width 185 height 35
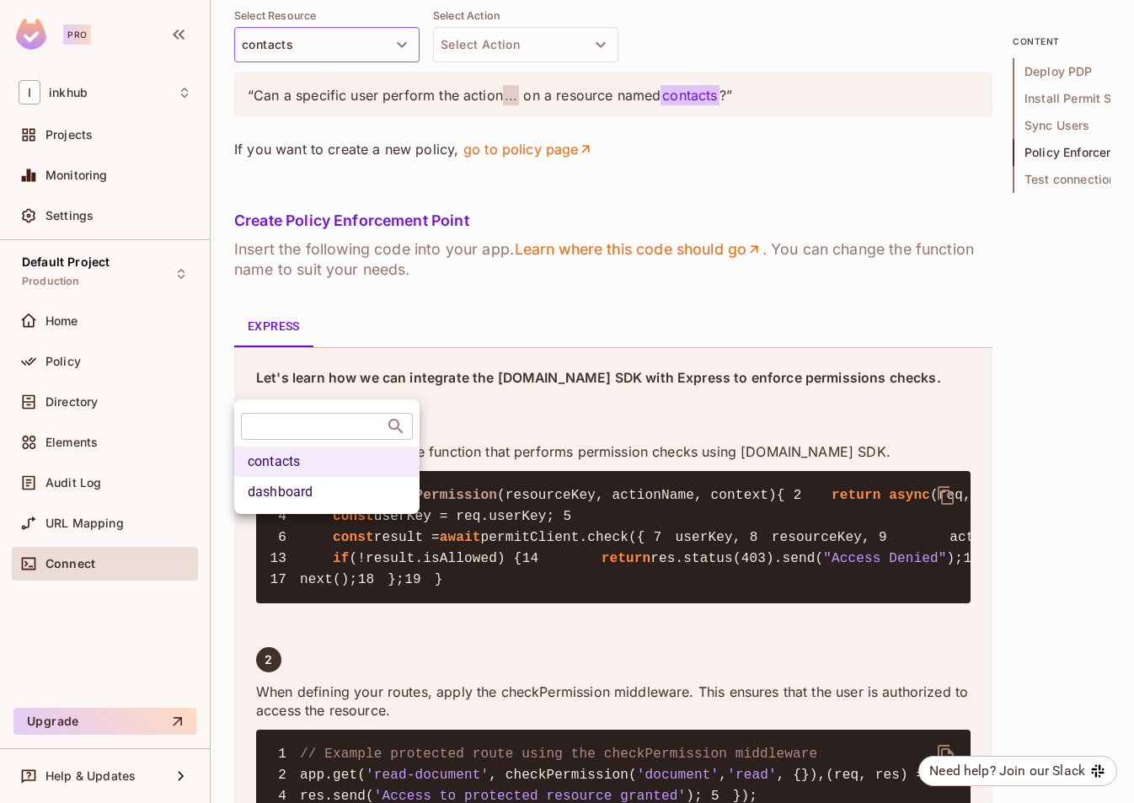
click at [670, 383] on div at bounding box center [567, 401] width 1134 height 803
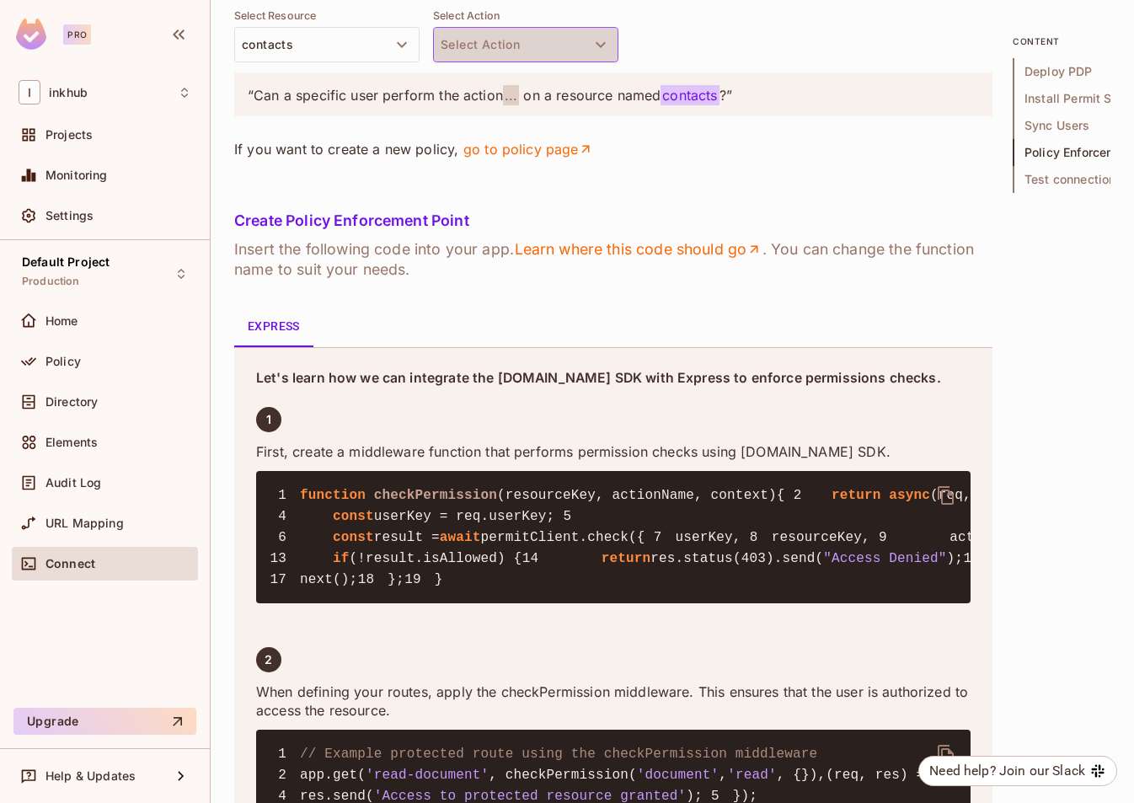
click at [585, 62] on button "Select Action" at bounding box center [525, 44] width 185 height 35
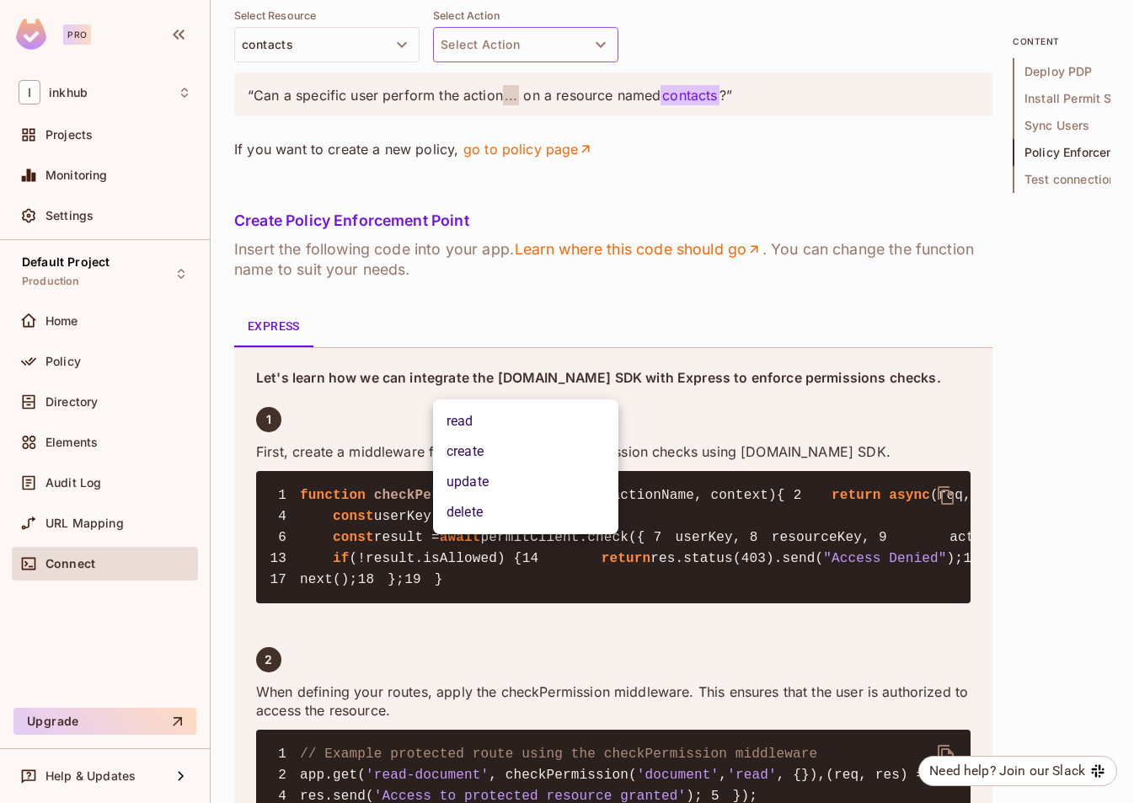
click at [678, 381] on div at bounding box center [567, 401] width 1134 height 803
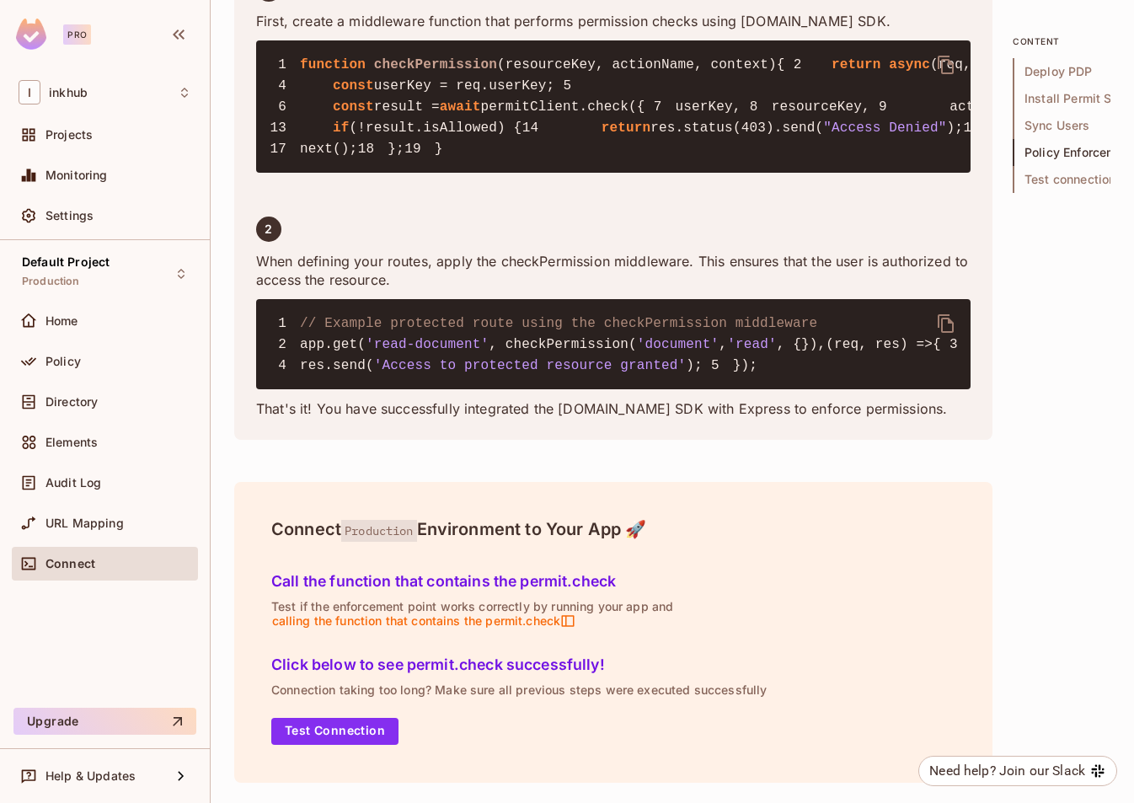
scroll to position [3433, 0]
click at [507, 316] on span "// Example protected route using the checkPermission middleware" at bounding box center [558, 323] width 517 height 15
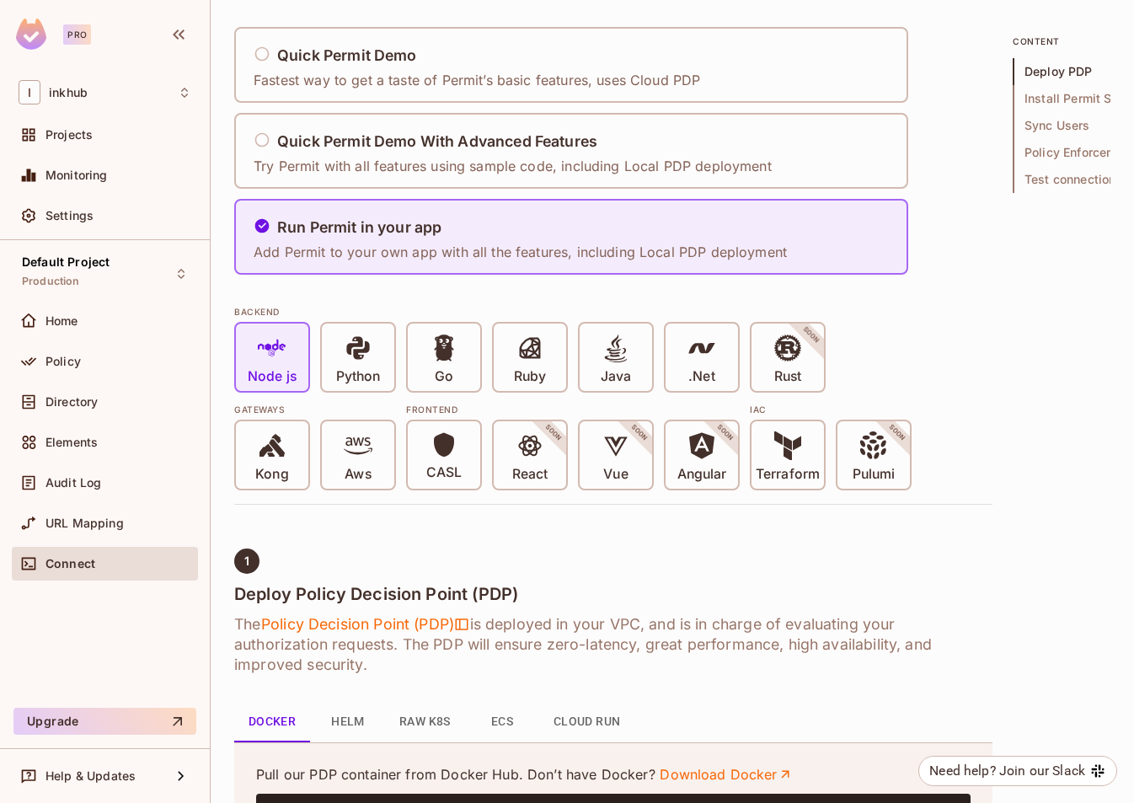
scroll to position [121, 0]
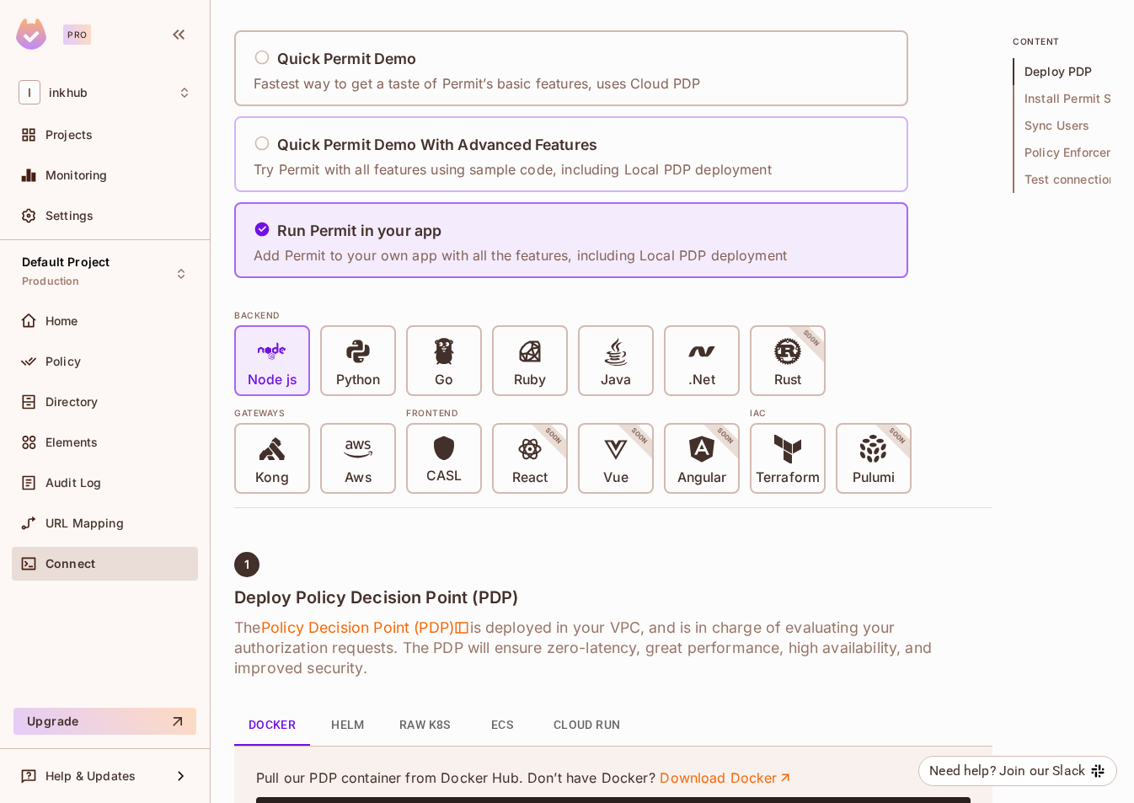
click at [269, 135] on icon at bounding box center [262, 143] width 17 height 17
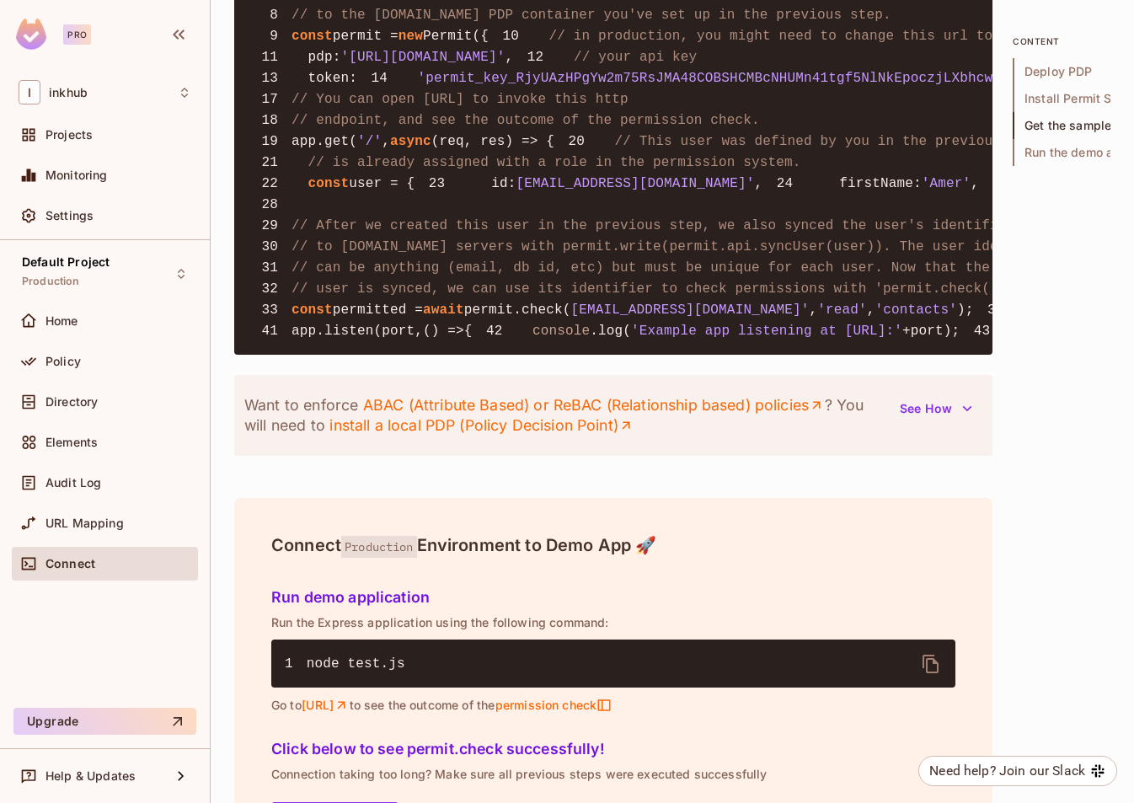
scroll to position [1727, 0]
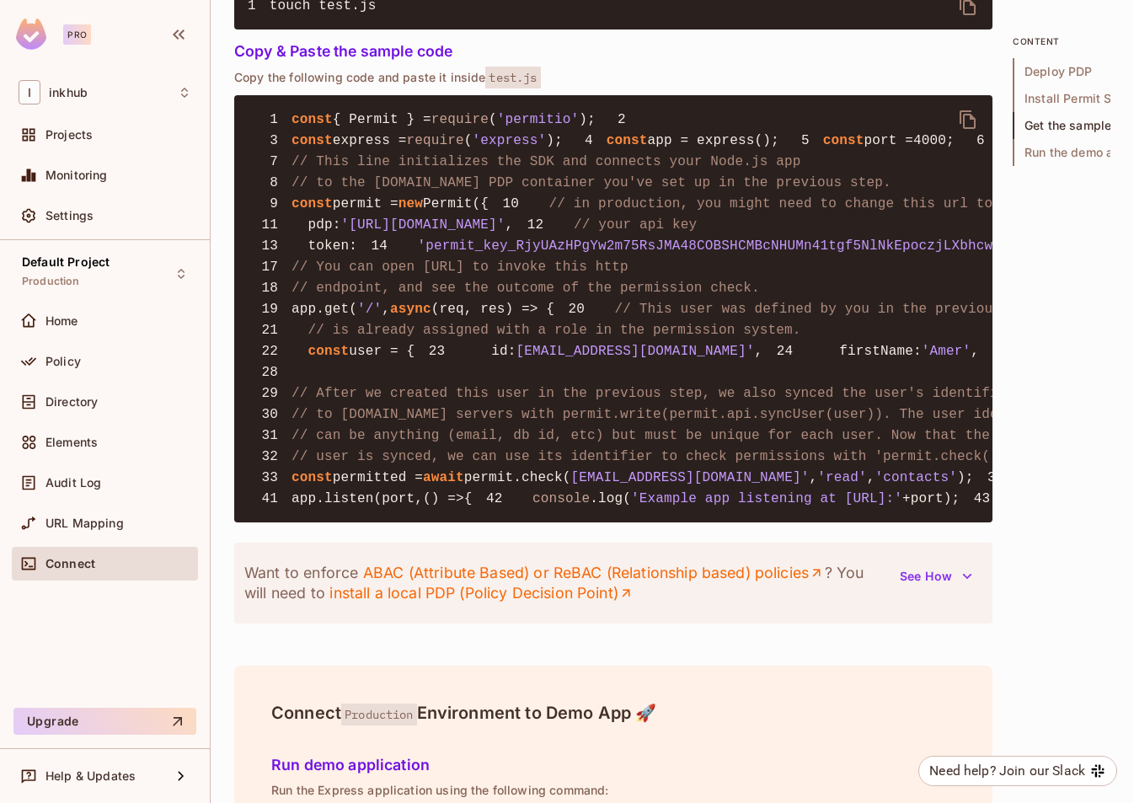
click at [966, 130] on icon "delete" at bounding box center [968, 119] width 20 height 20
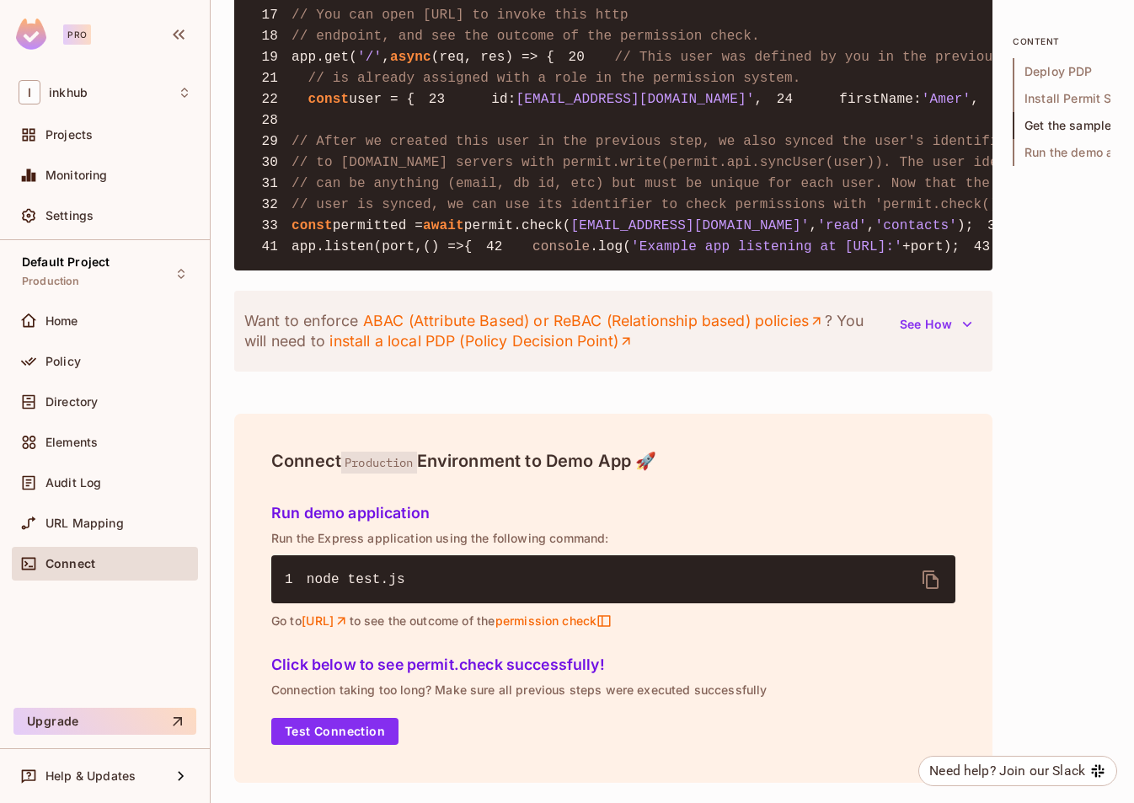
scroll to position [2104, 0]
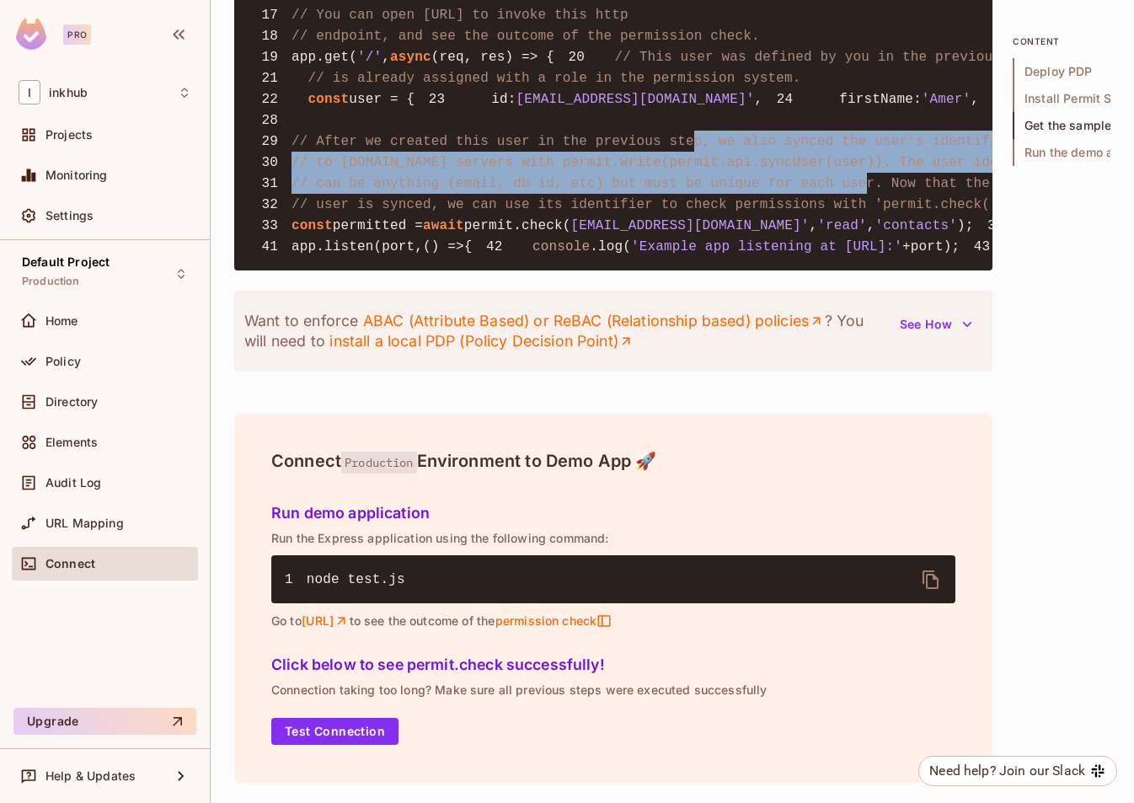
drag, startPoint x: 699, startPoint y: 387, endPoint x: 846, endPoint y: 438, distance: 156.1
click at [868, 270] on pre "1 const { Permit } = require ( 'permitio' ); 2 3 const express = require ( 'exp…" at bounding box center [613, 56] width 758 height 427
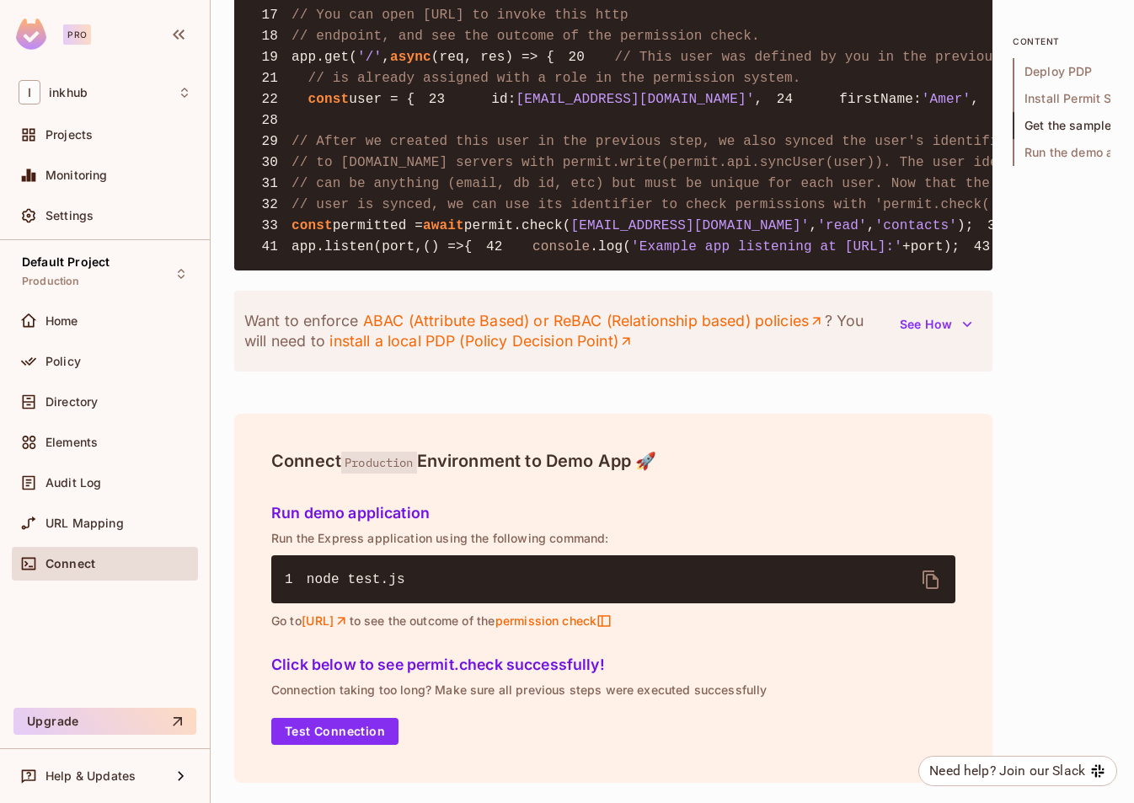
click at [846, 212] on span "// user is synced, we can use its identifier to check permissions with 'permit.…" at bounding box center [652, 204] width 723 height 15
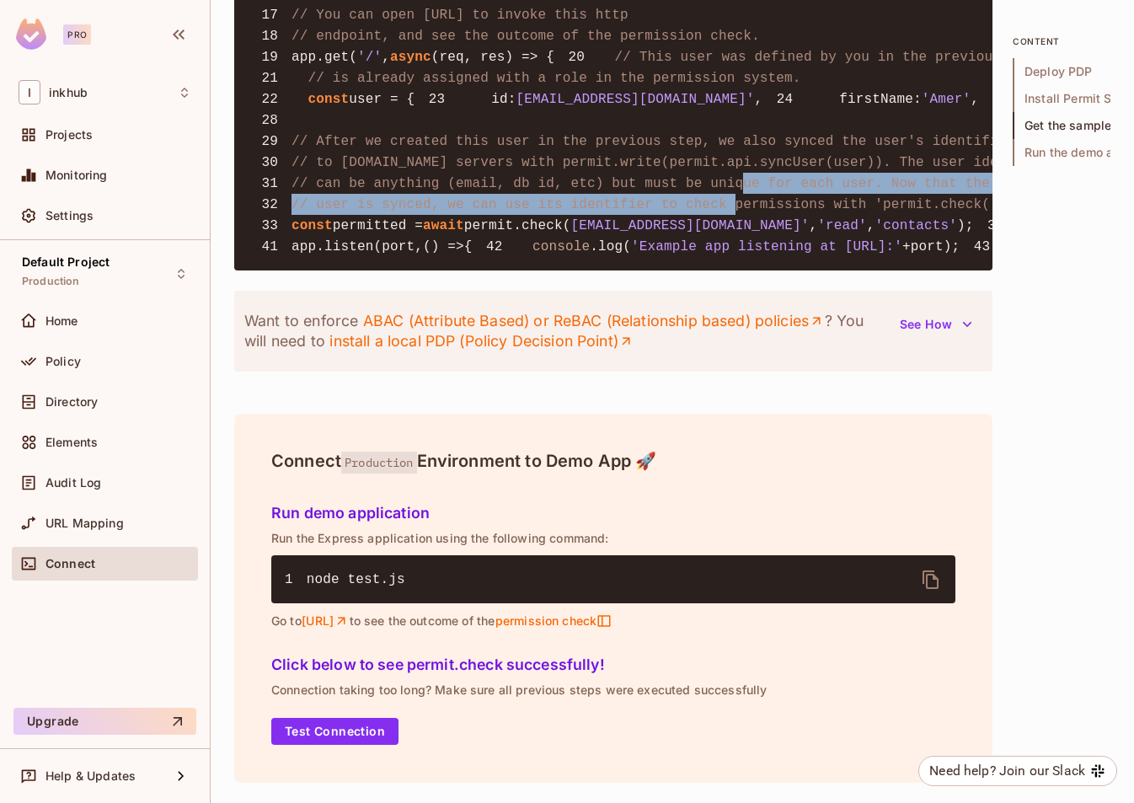
drag, startPoint x: 737, startPoint y: 440, endPoint x: 742, endPoint y: 418, distance: 22.5
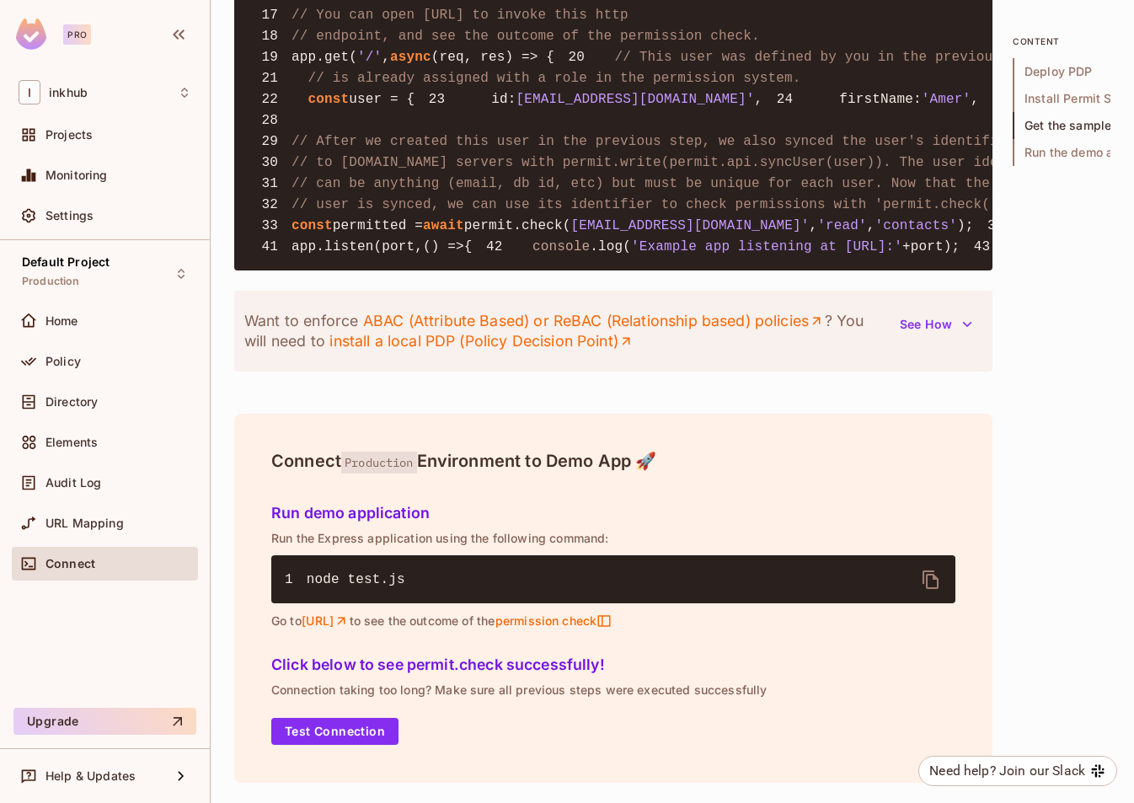
click at [669, 149] on span "// After we created this user in the previous step, we also synced the user's i…" at bounding box center [652, 141] width 723 height 15
